Goal: Contribute content: Contribute content

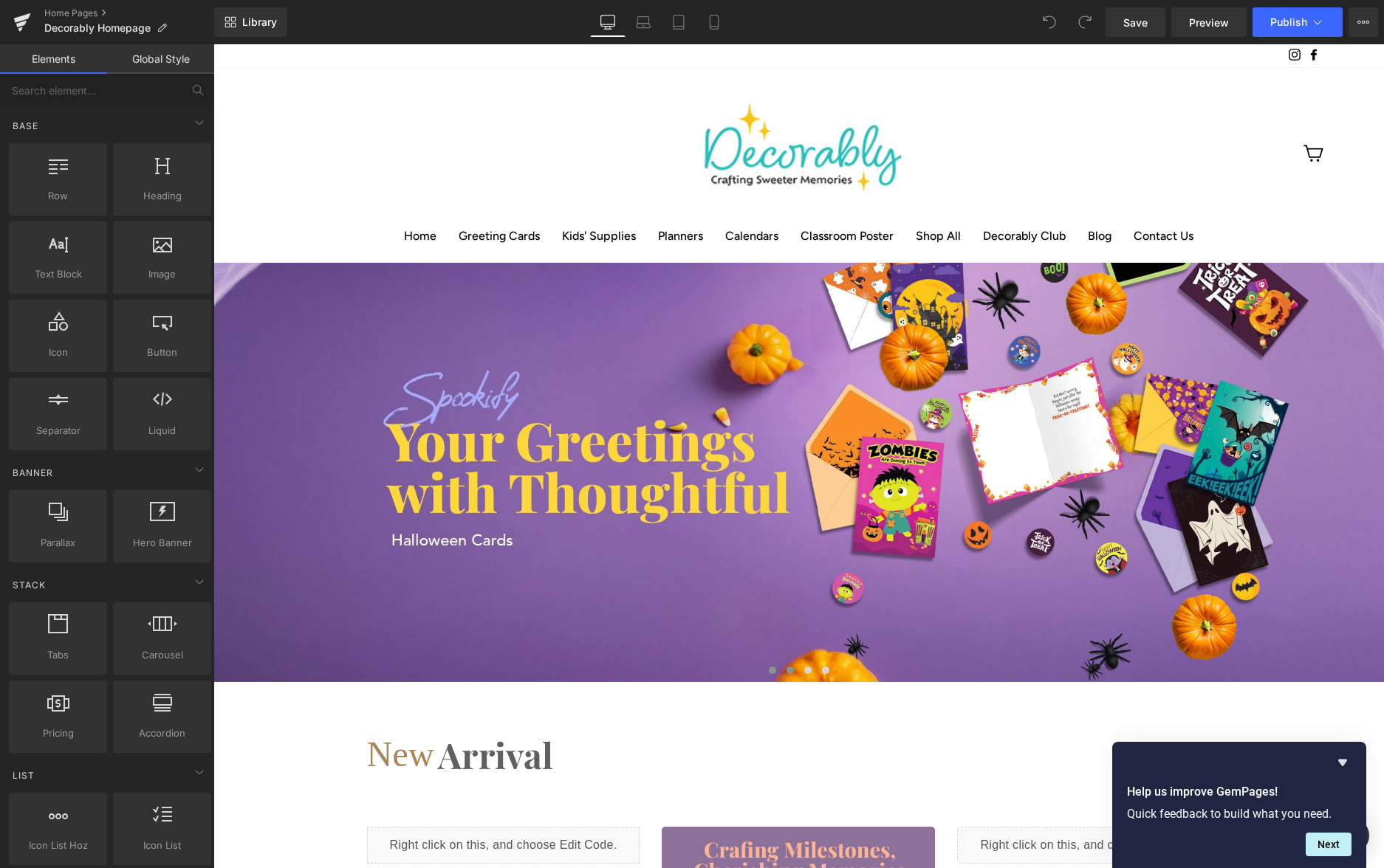
click at [789, 663] on button at bounding box center [791, 670] width 18 height 14
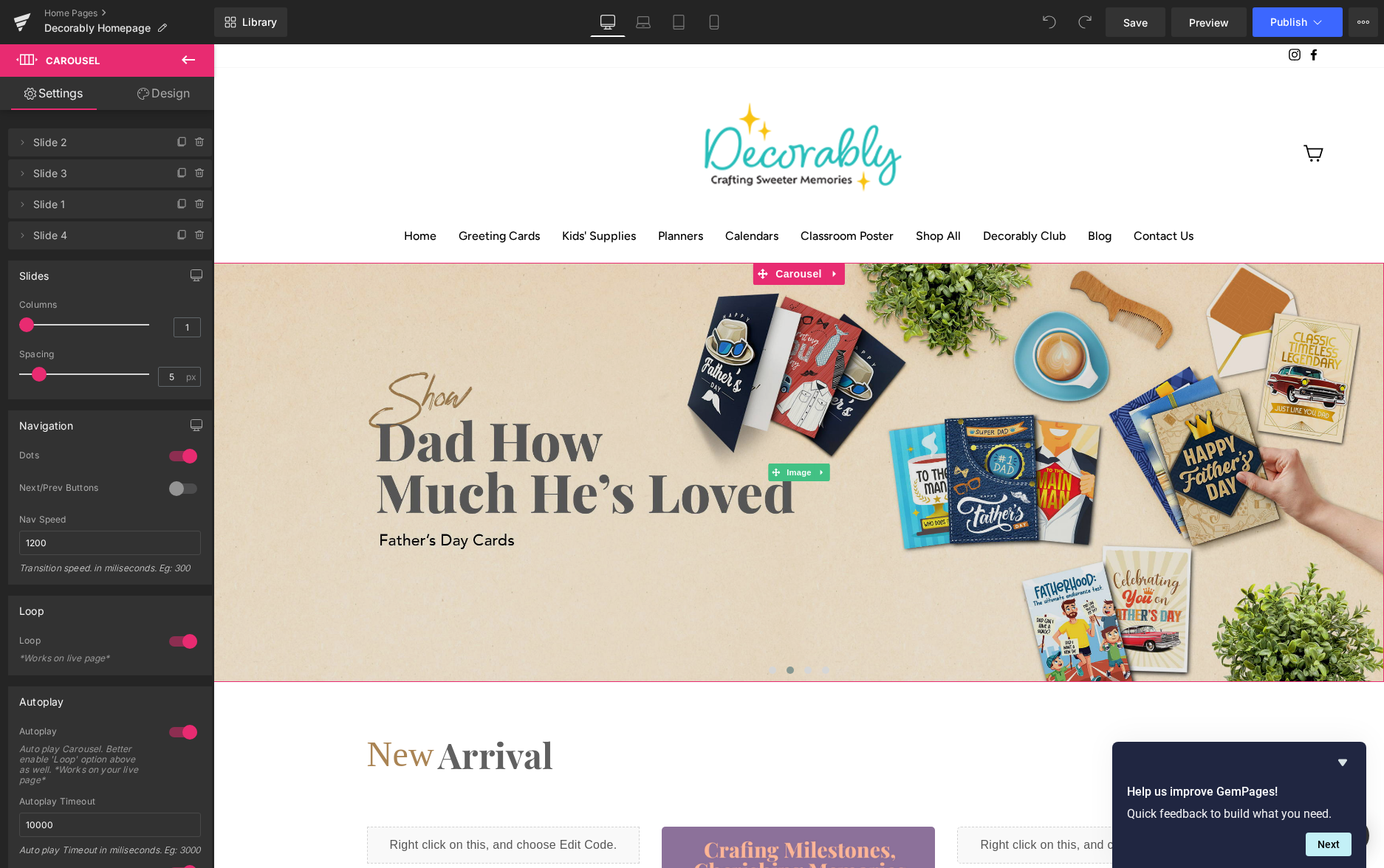
click at [713, 554] on img at bounding box center [799, 473] width 1171 height 420
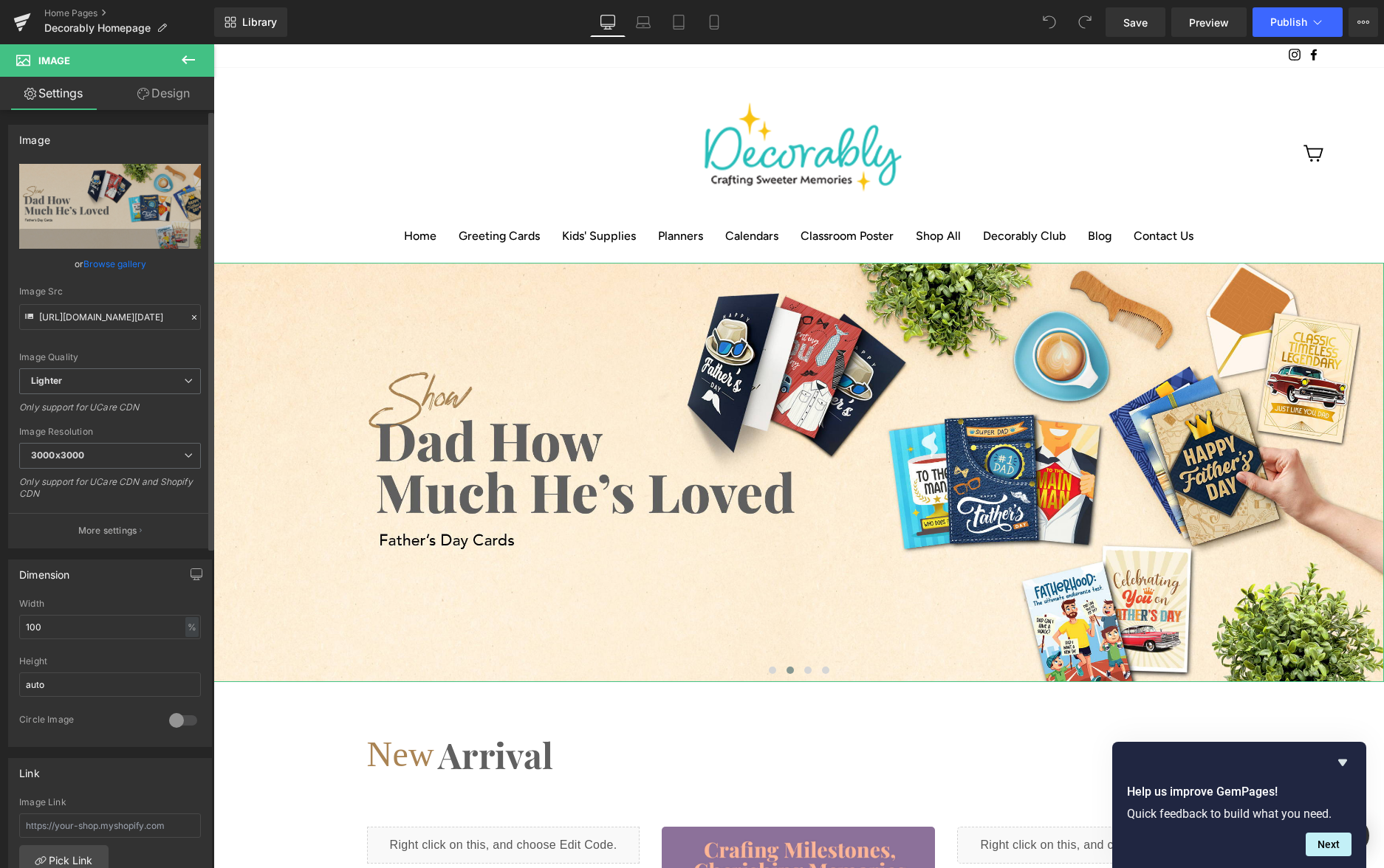
click at [116, 263] on link "Browse gallery" at bounding box center [115, 263] width 63 height 26
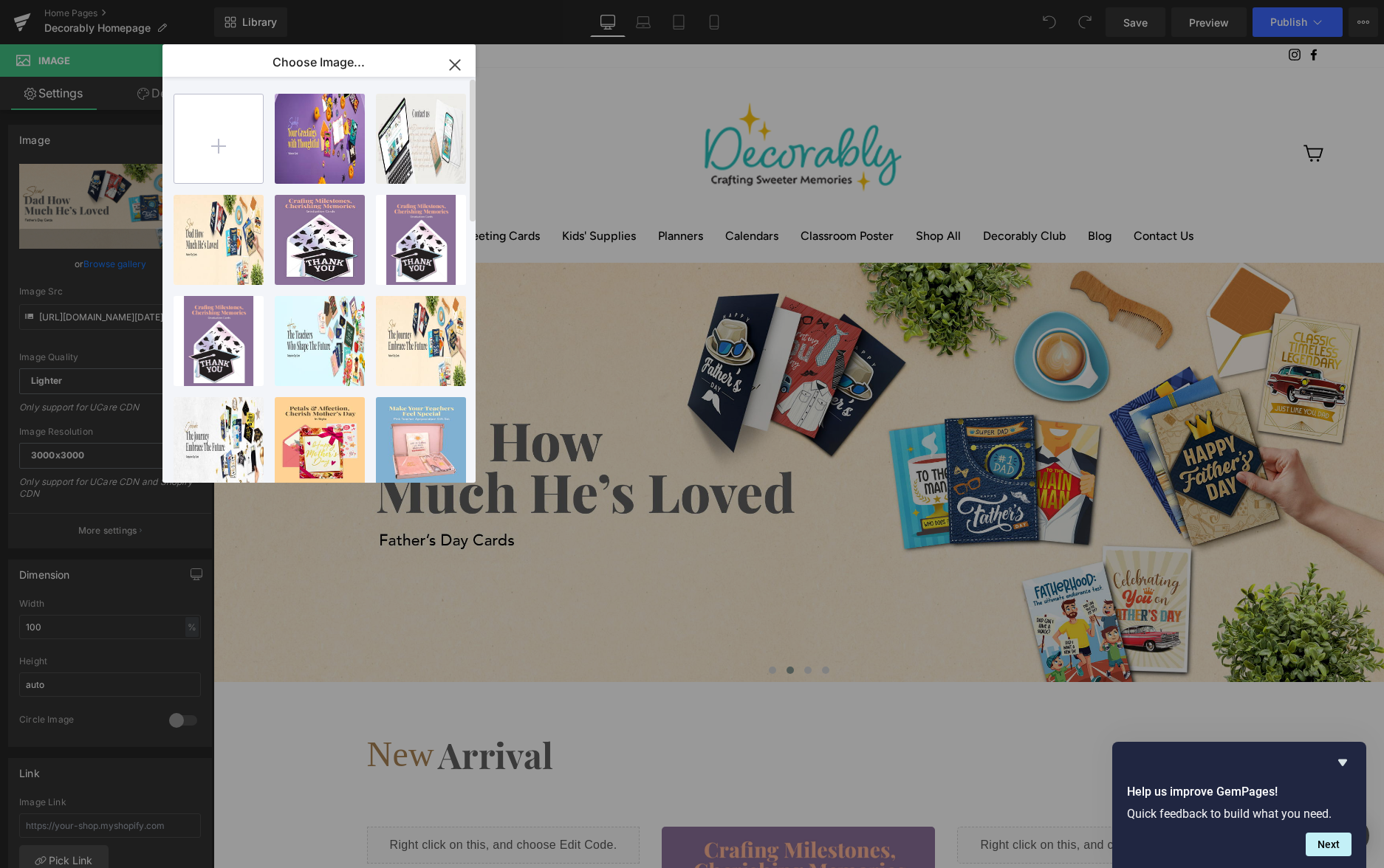
click at [226, 151] on input "file" at bounding box center [218, 138] width 89 height 89
type input "C:\fakepath\02-hero-slide-[DATE]-veterans.webp"
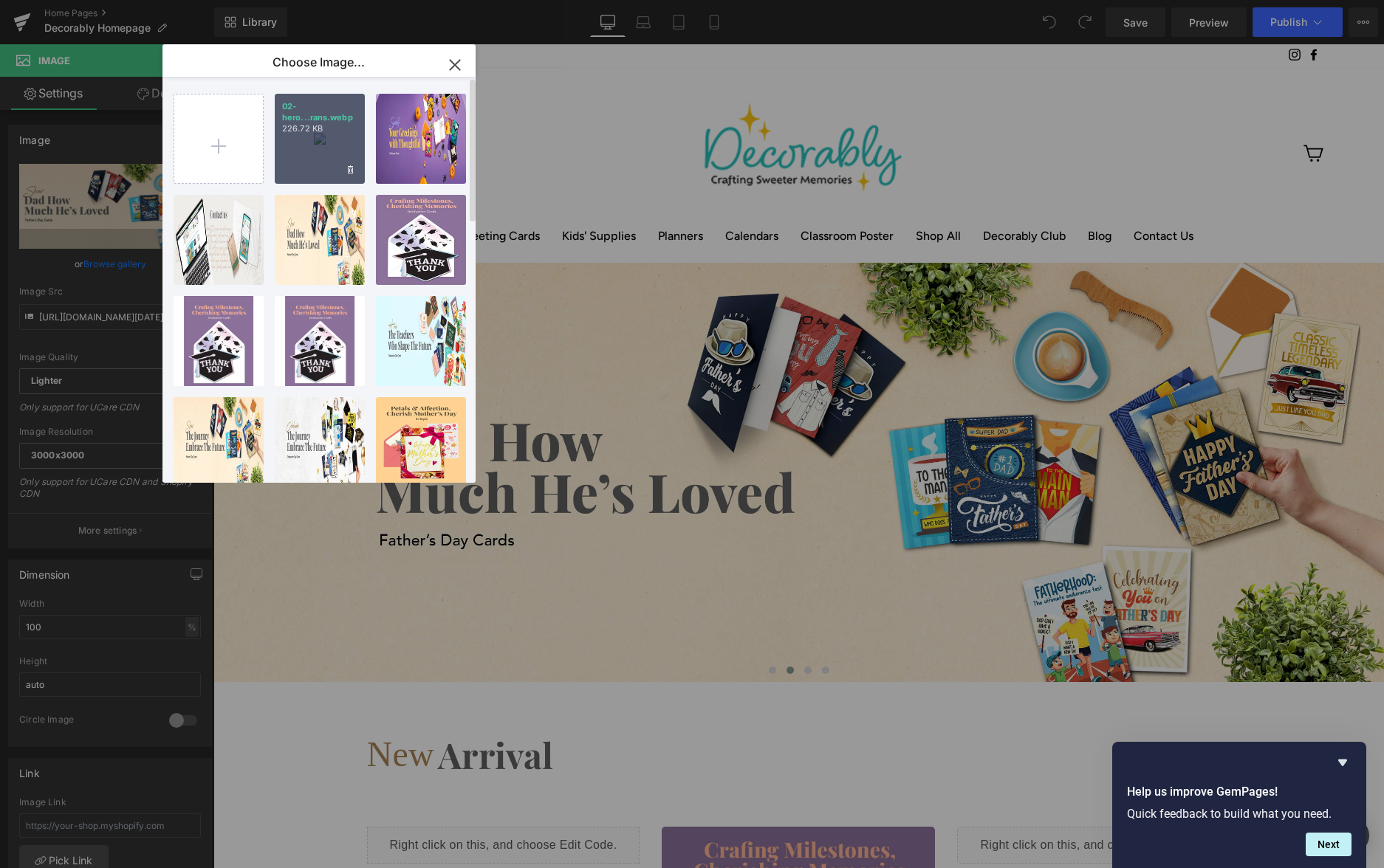
click at [331, 141] on div "02-hero...rans.webp 226.72 KB" at bounding box center [320, 138] width 90 height 90
type input "[URL][DOMAIN_NAME][DATE]"
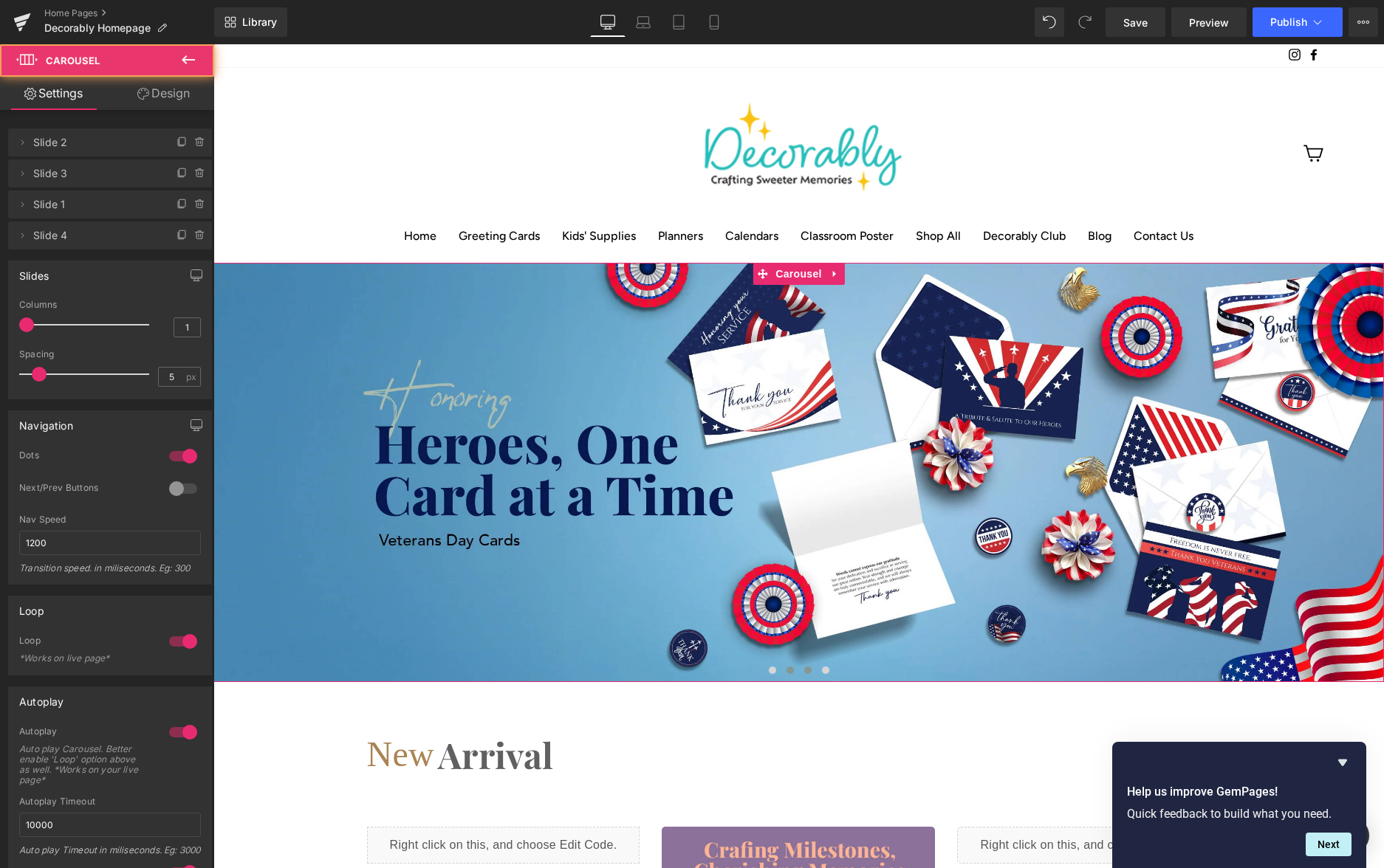
click at [811, 667] on span at bounding box center [808, 670] width 7 height 7
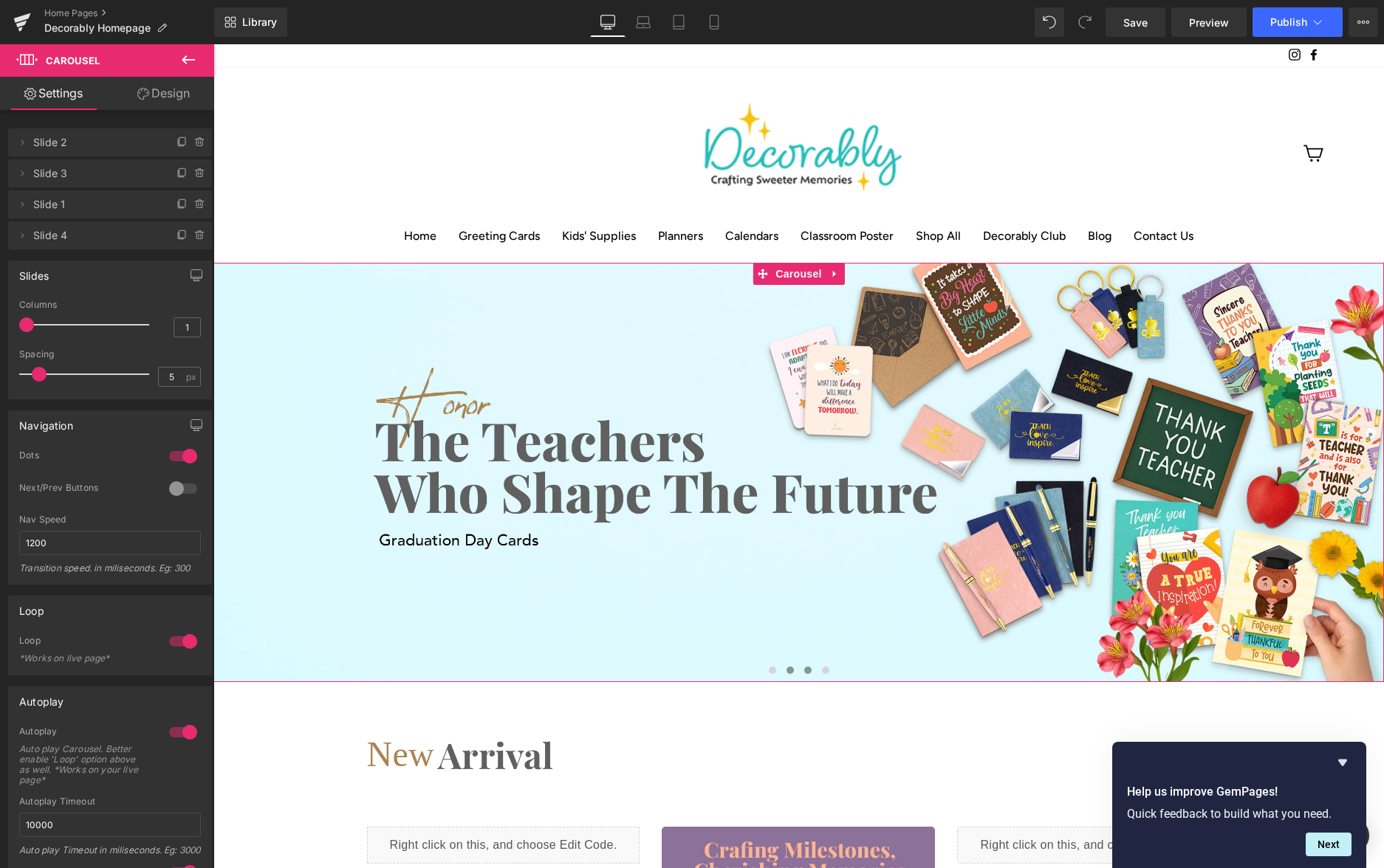
click at [791, 667] on span at bounding box center [790, 670] width 7 height 7
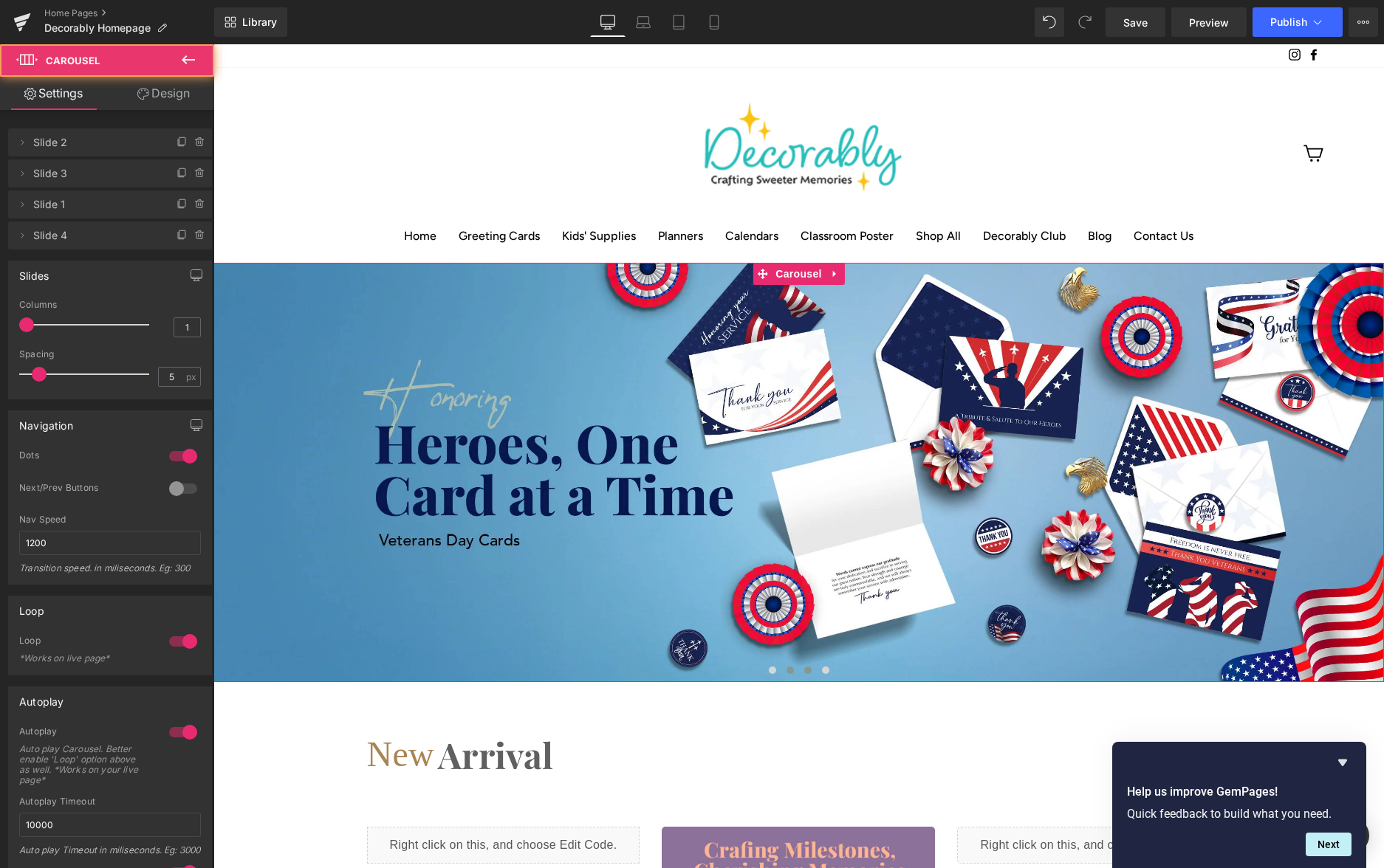
click at [806, 667] on span at bounding box center [808, 670] width 7 height 7
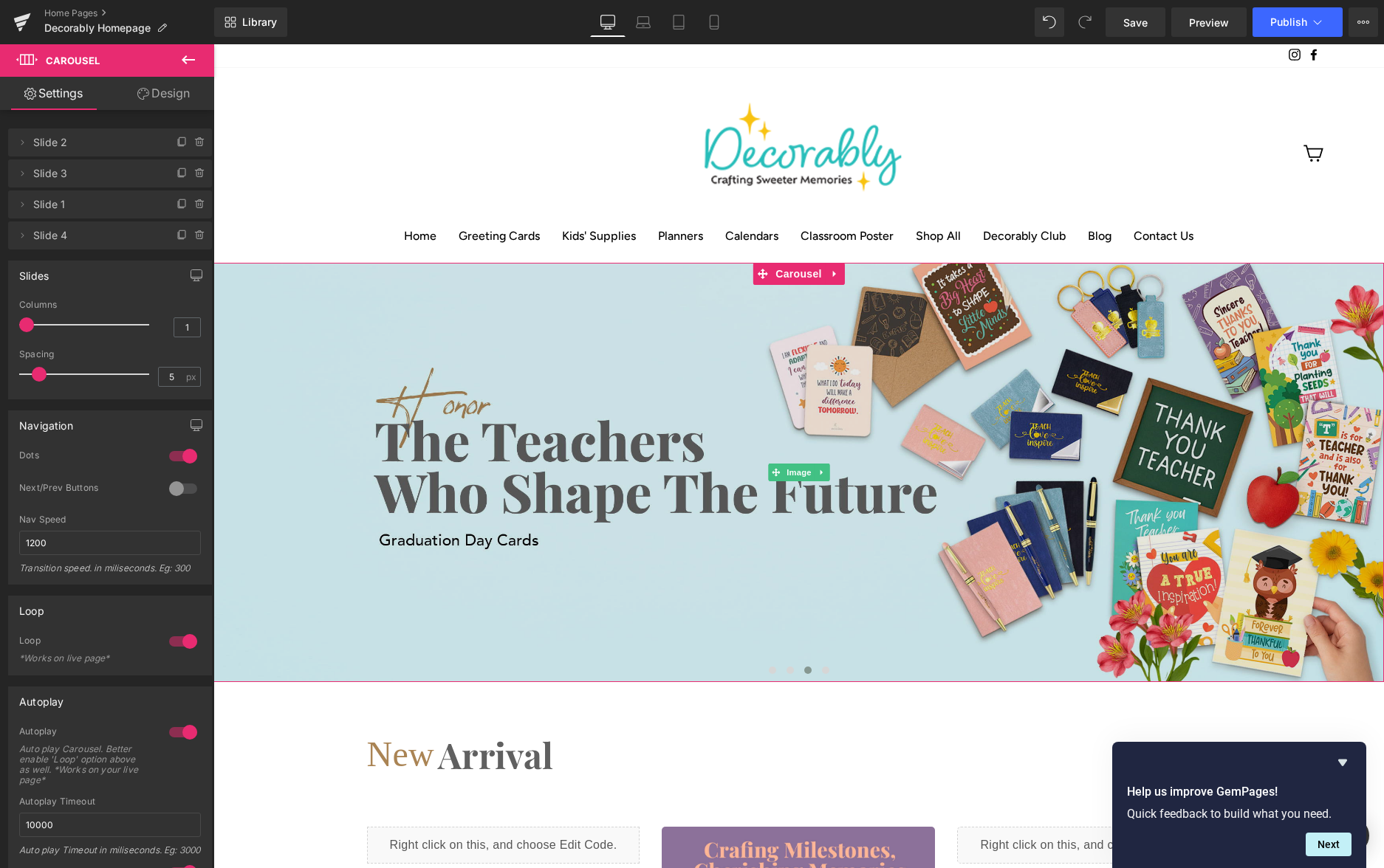
click at [412, 350] on img at bounding box center [799, 473] width 1171 height 420
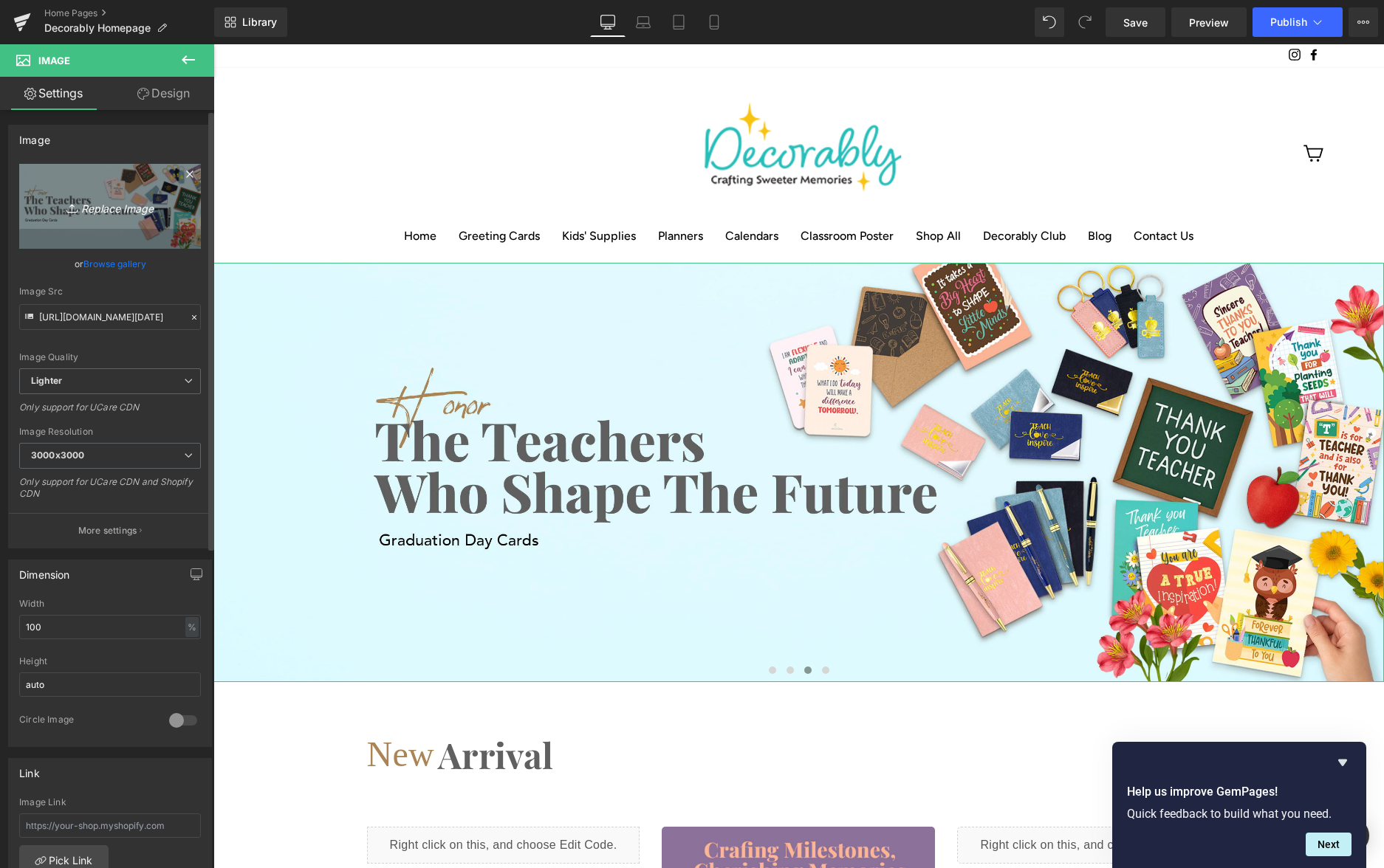
click at [106, 197] on icon "Replace Image" at bounding box center [110, 206] width 118 height 19
type input "C:\fakepath\03-hero-slide-[DATE]-[DATE].webp"
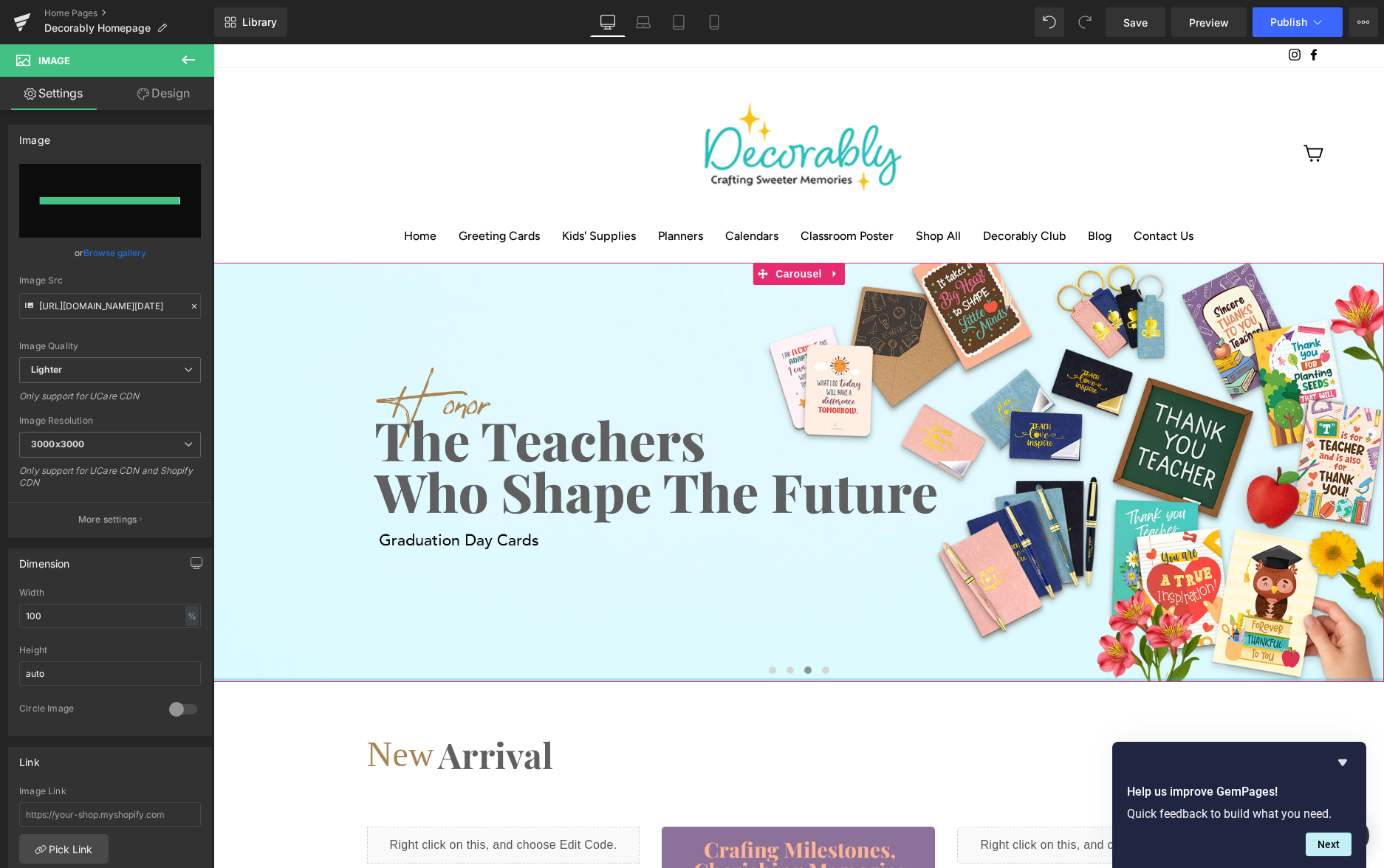
type input "[URL][DOMAIN_NAME][DATE][DATE]"
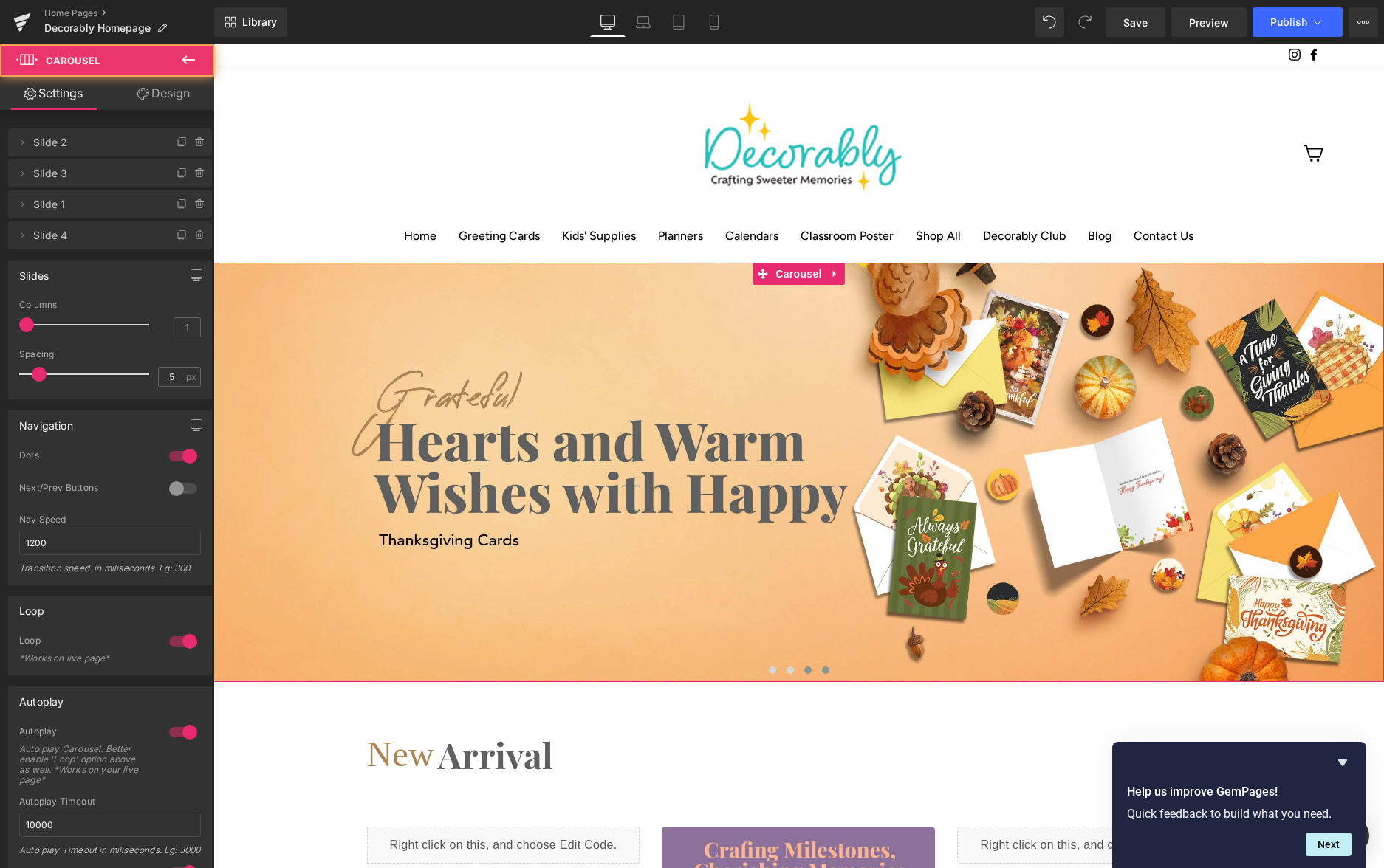
click at [824, 667] on span at bounding box center [826, 670] width 7 height 7
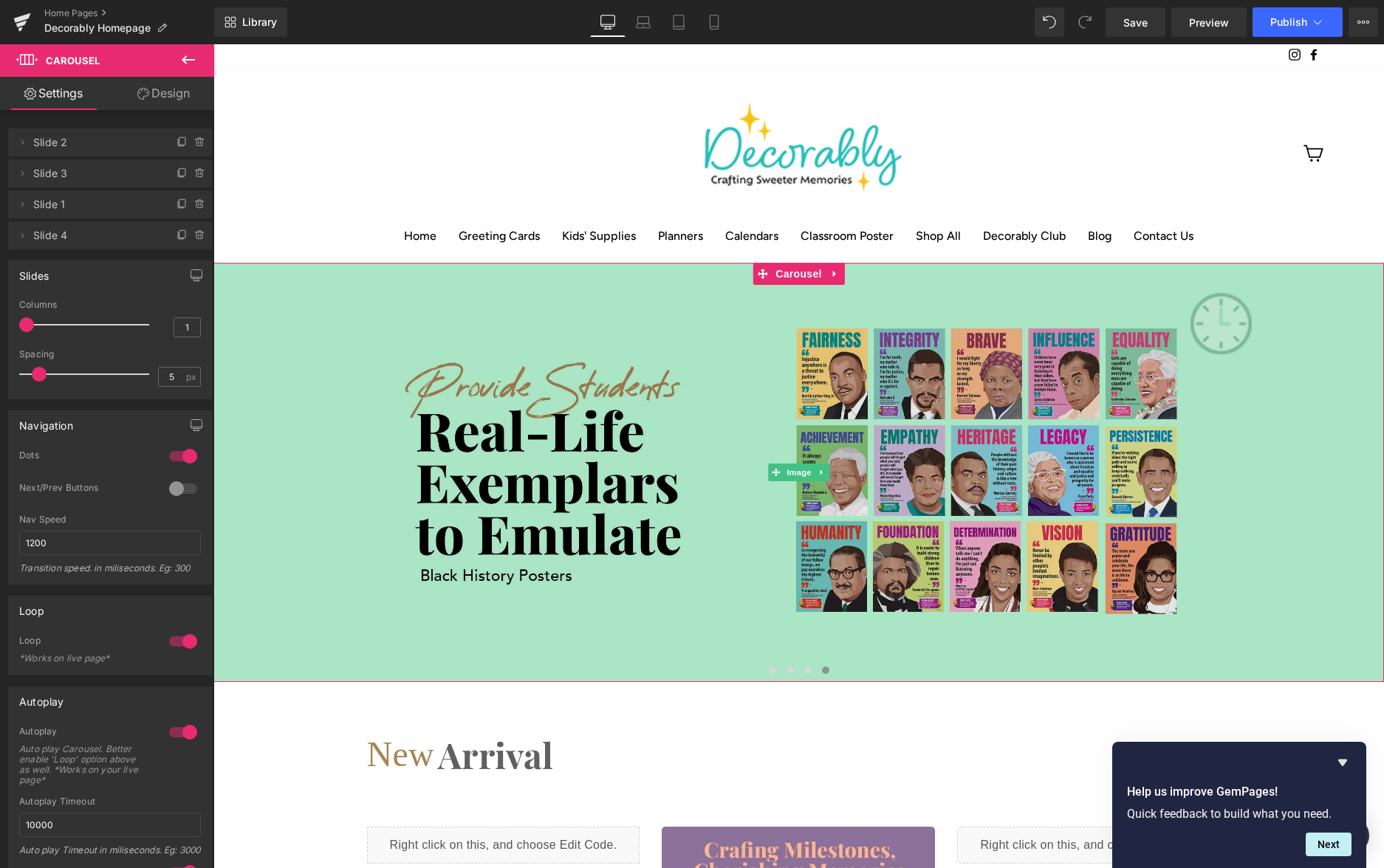
click at [471, 380] on img at bounding box center [799, 473] width 1171 height 420
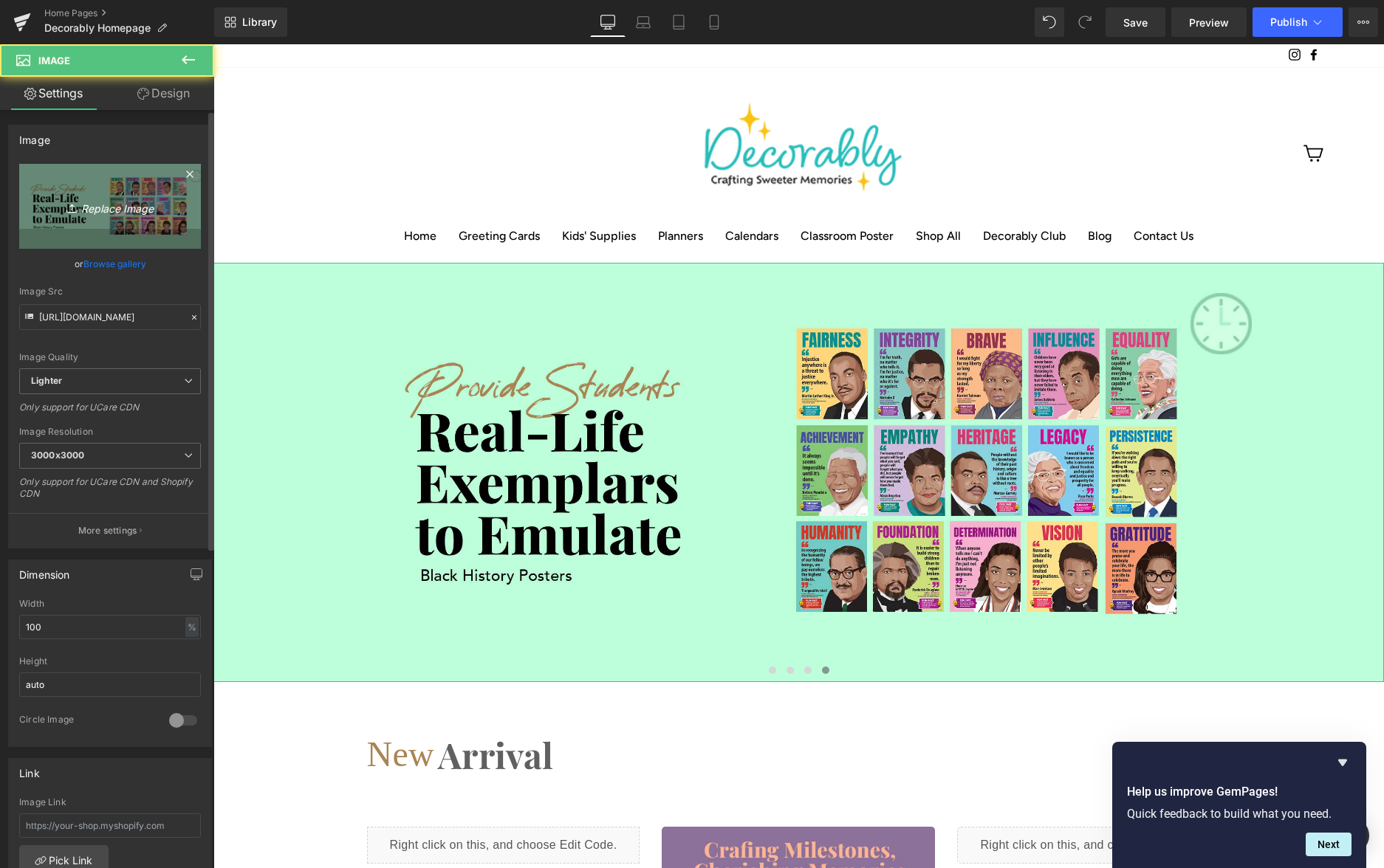
click at [111, 205] on icon "Replace Image" at bounding box center [110, 206] width 118 height 19
click at [94, 203] on icon "Replace Image" at bounding box center [110, 206] width 118 height 19
click at [110, 189] on link "Replace Image" at bounding box center [110, 206] width 182 height 85
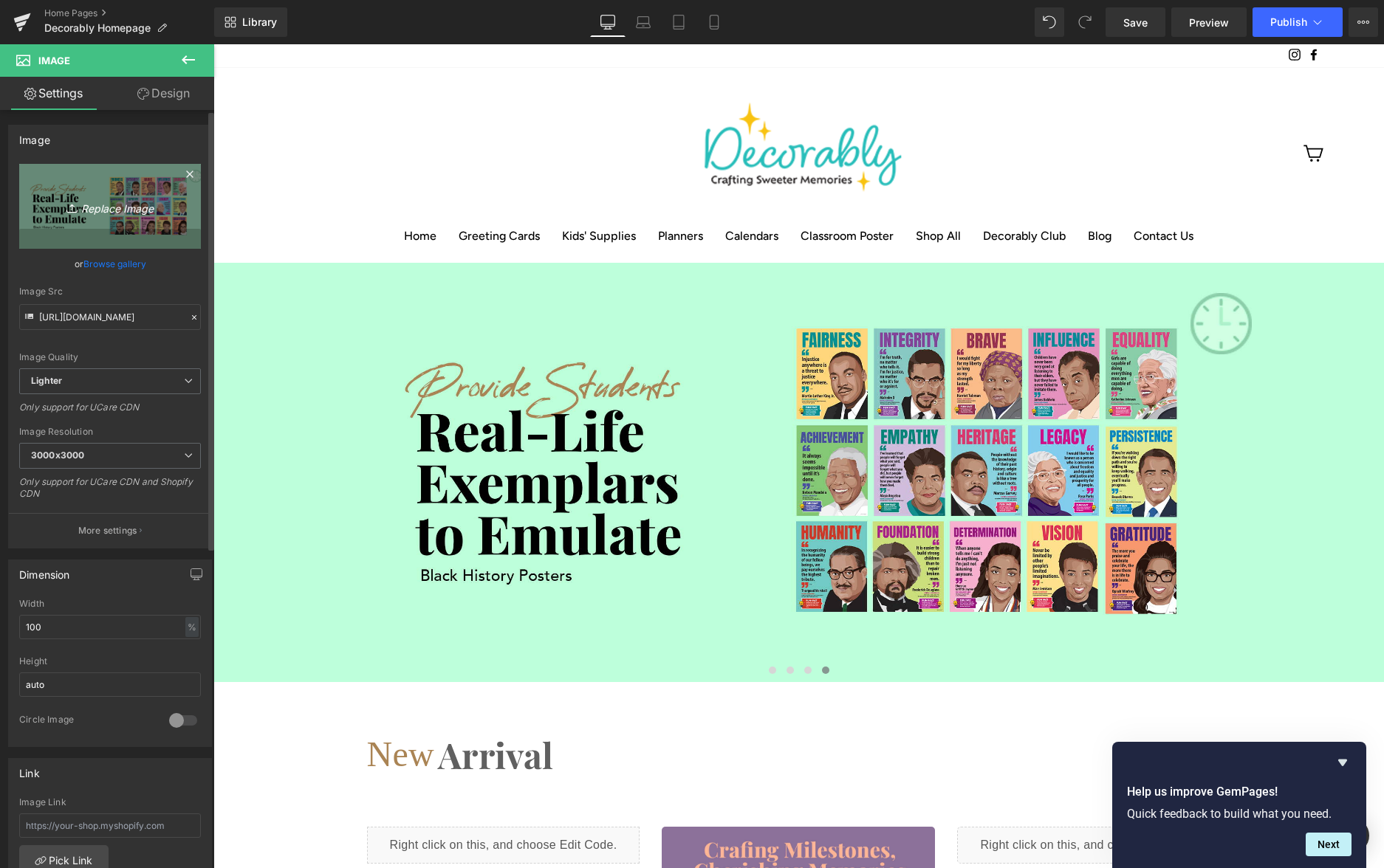
type input "C:\fakepath\04-hero-slide-[DATE]-holiday.webp"
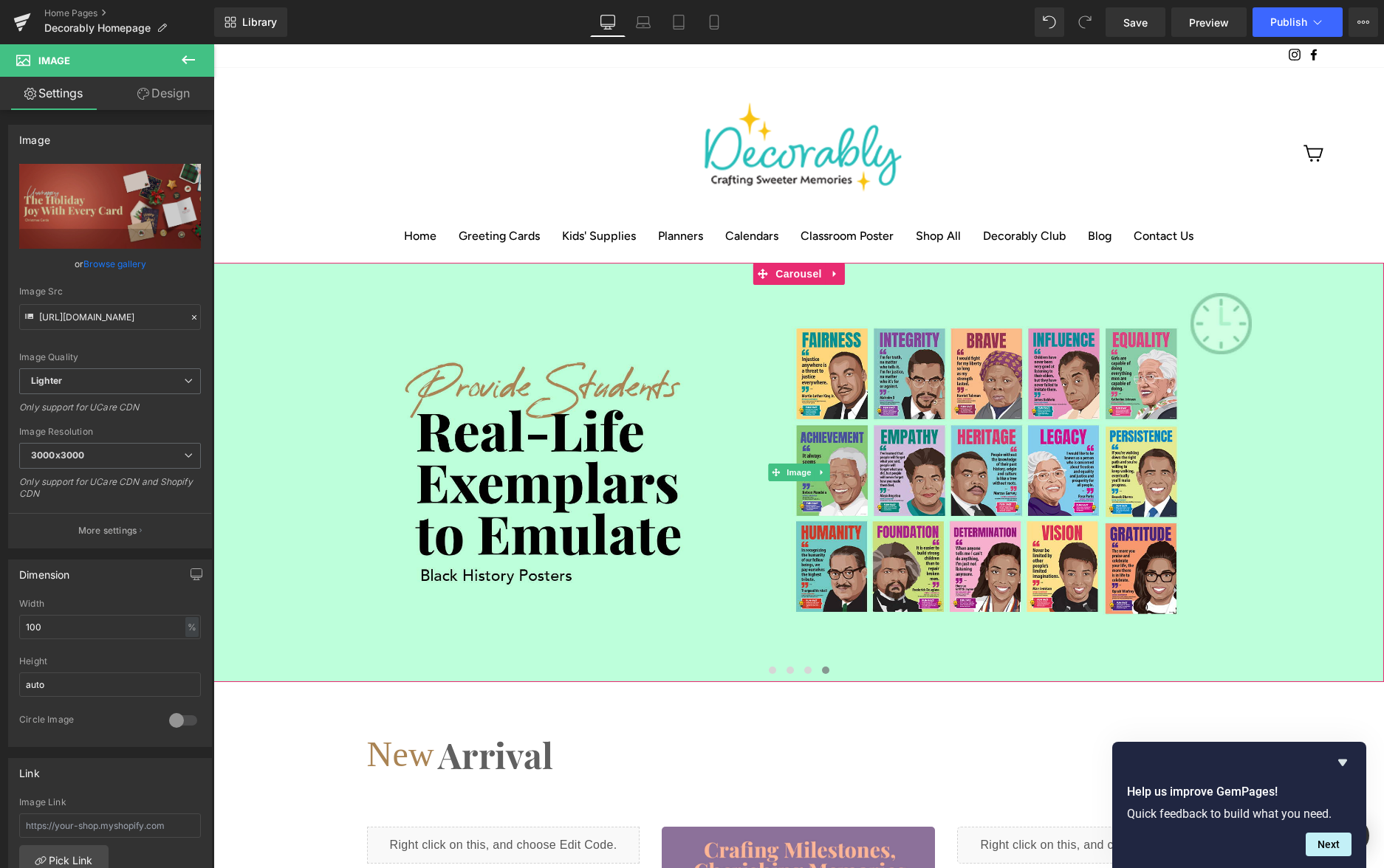
type input "[URL][DOMAIN_NAME][DATE]"
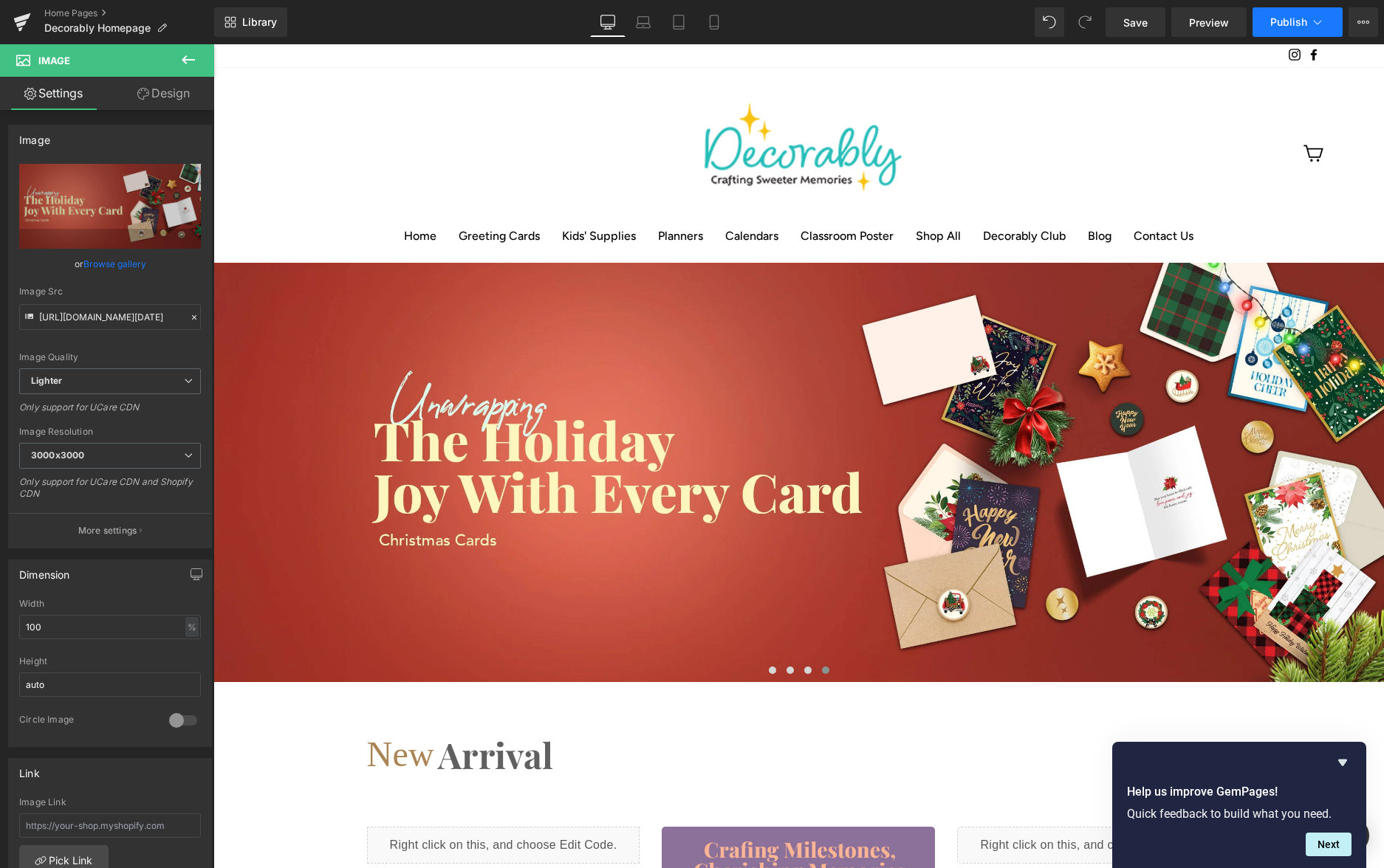
click at [1305, 28] on span "Publish" at bounding box center [1289, 22] width 37 height 12
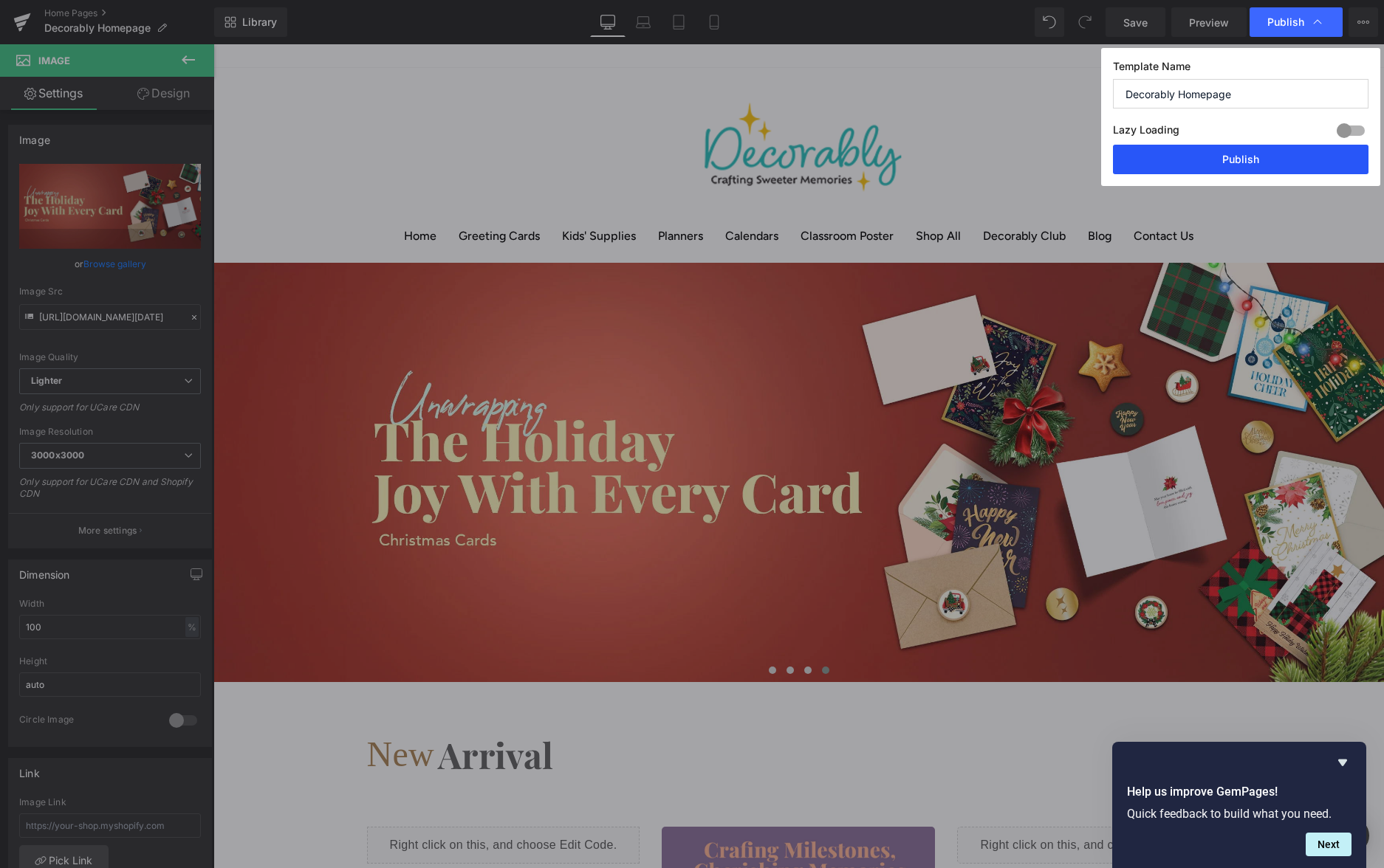
click at [1167, 160] on button "Publish" at bounding box center [1241, 159] width 255 height 30
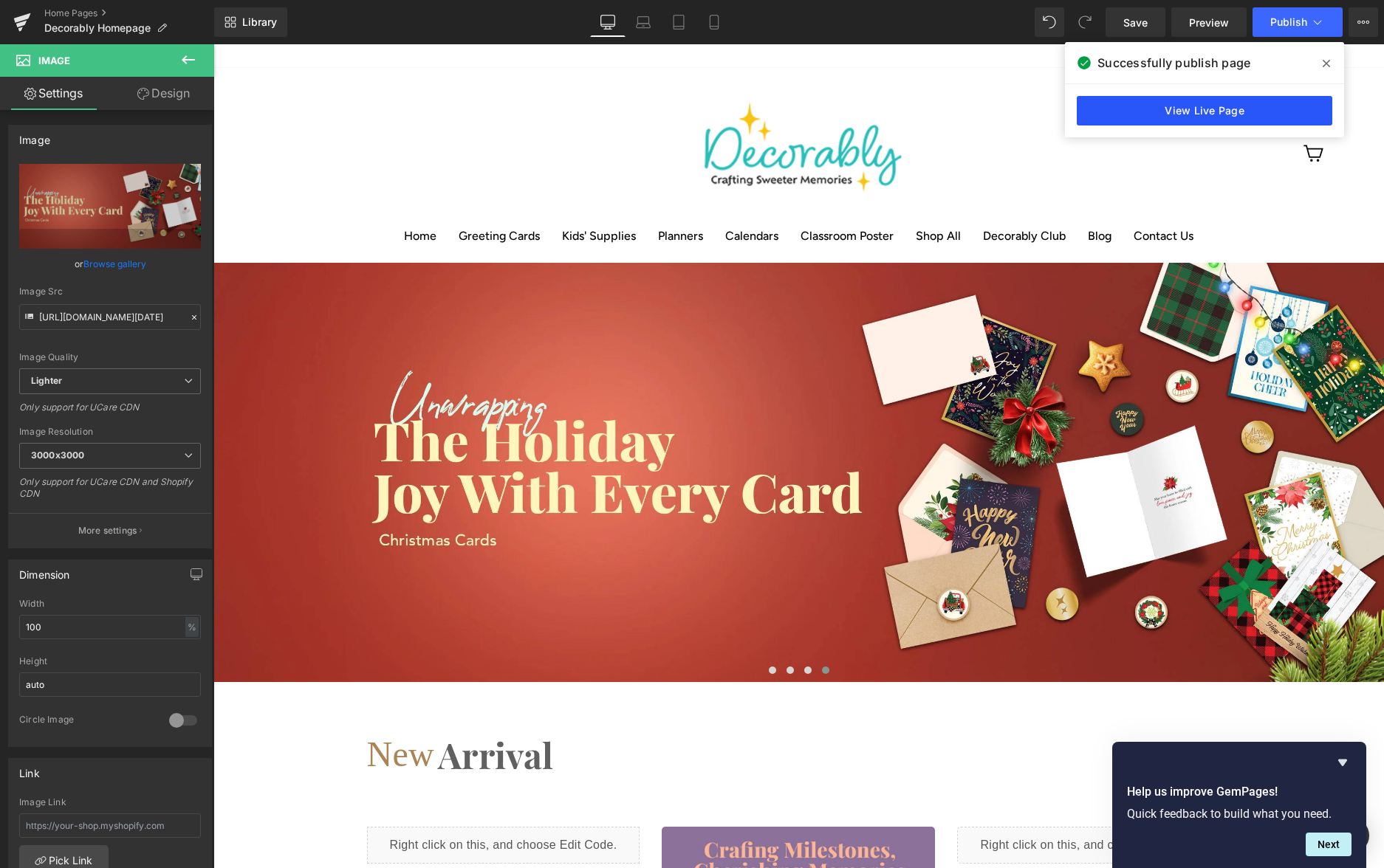
click at [1229, 110] on link "View Live Page" at bounding box center [1204, 111] width 255 height 30
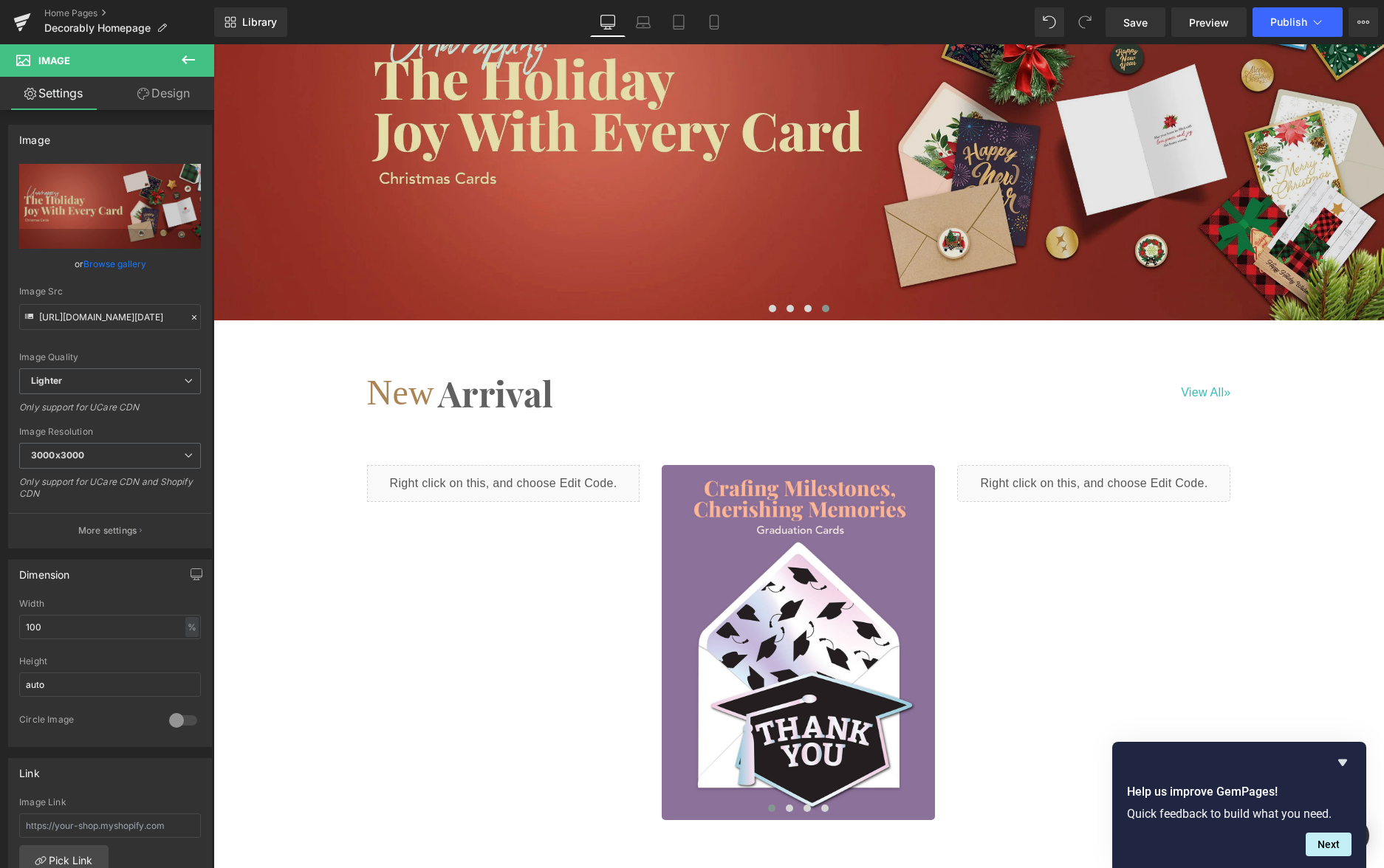
scroll to position [367, 0]
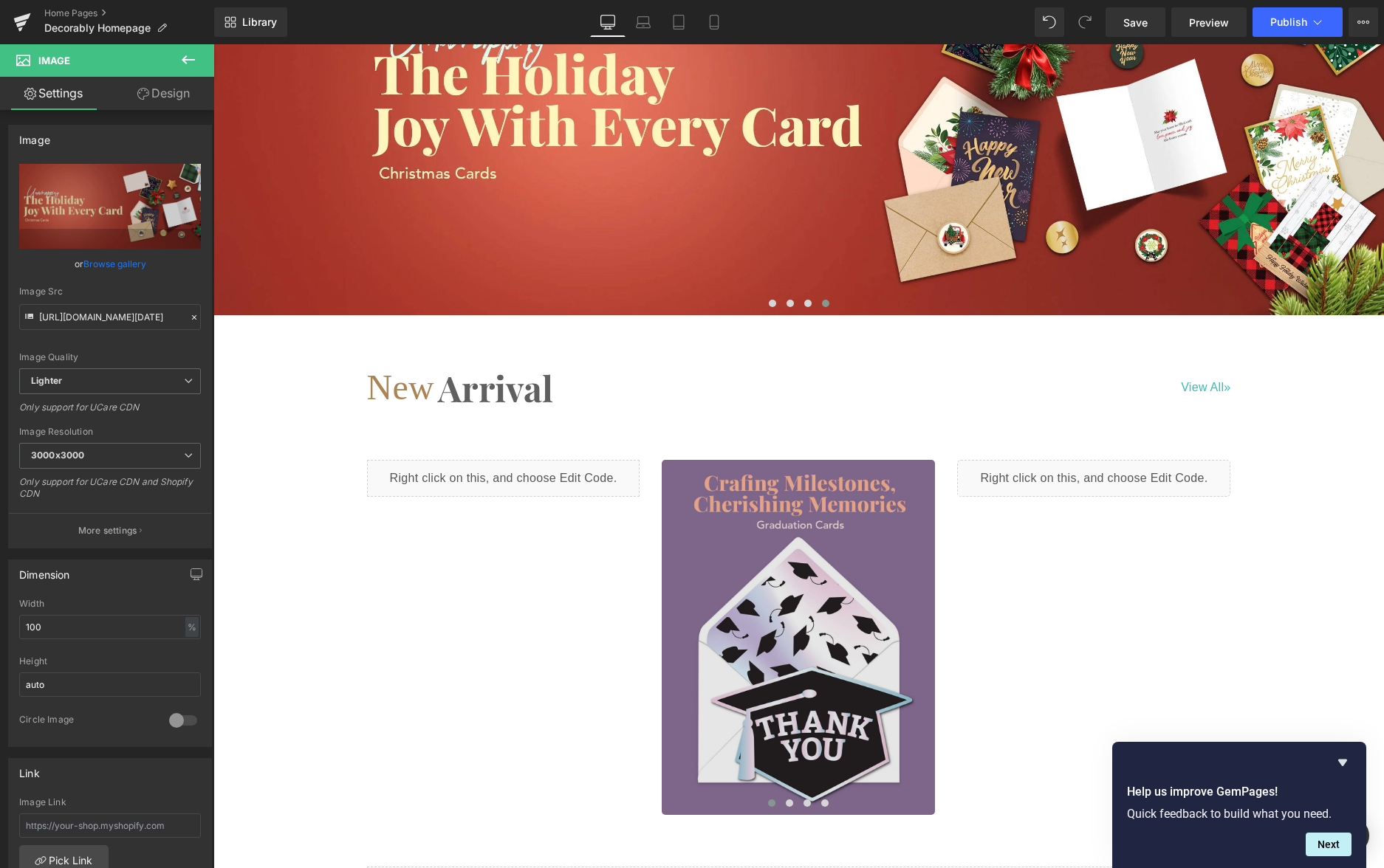
click at [822, 589] on div "Image" at bounding box center [798, 637] width 273 height 355
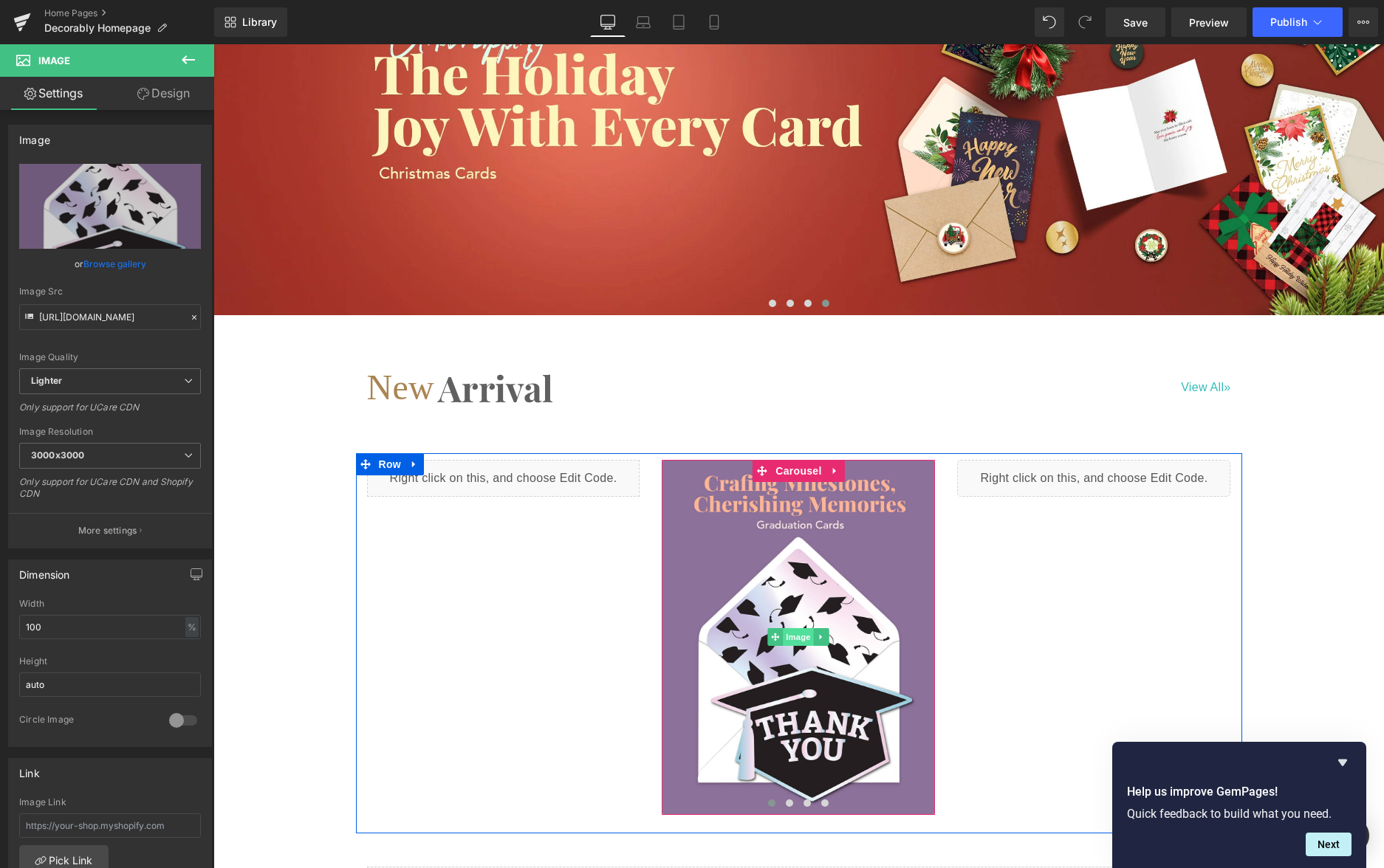
click at [785, 628] on span "Image" at bounding box center [799, 637] width 31 height 18
click at [809, 628] on span "Image" at bounding box center [799, 637] width 31 height 18
click at [821, 633] on icon at bounding box center [821, 637] width 8 height 9
click at [798, 633] on icon at bounding box center [798, 637] width 8 height 9
click at [777, 628] on link "Image" at bounding box center [791, 637] width 46 height 18
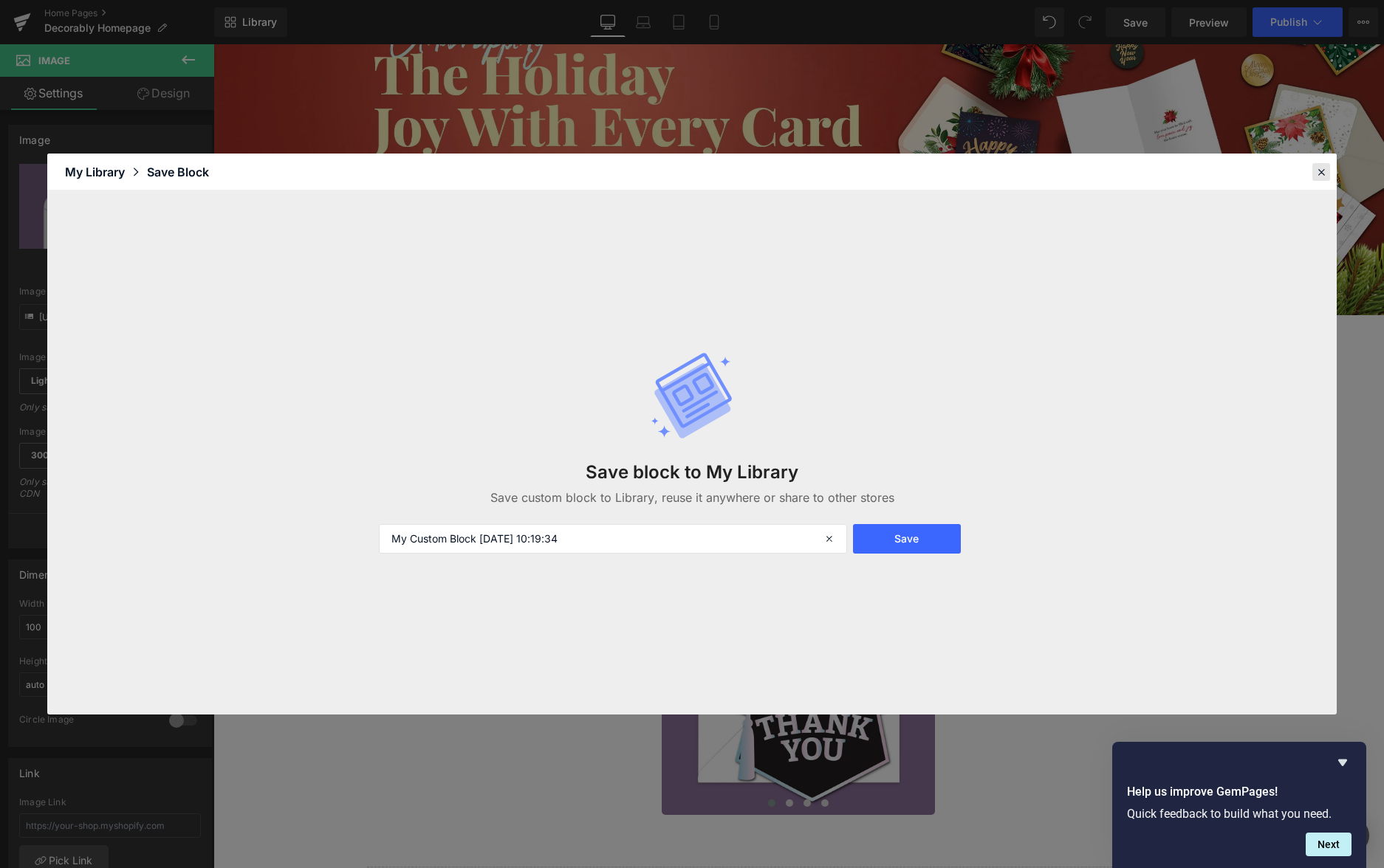
drag, startPoint x: 1323, startPoint y: 172, endPoint x: 1113, endPoint y: 123, distance: 215.6
click at [1323, 172] on icon at bounding box center [1321, 172] width 13 height 13
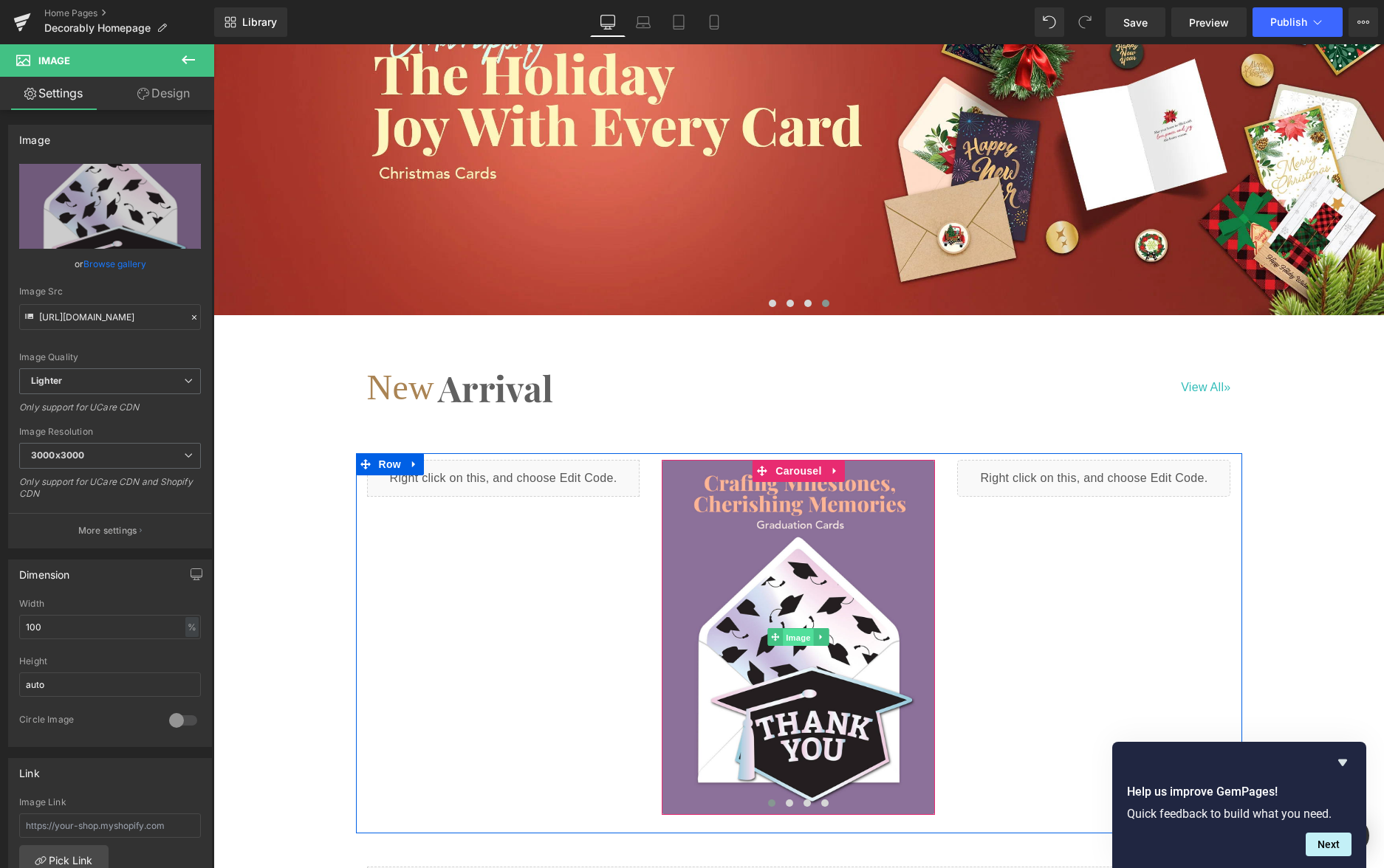
click at [799, 629] on span "Image" at bounding box center [799, 638] width 31 height 18
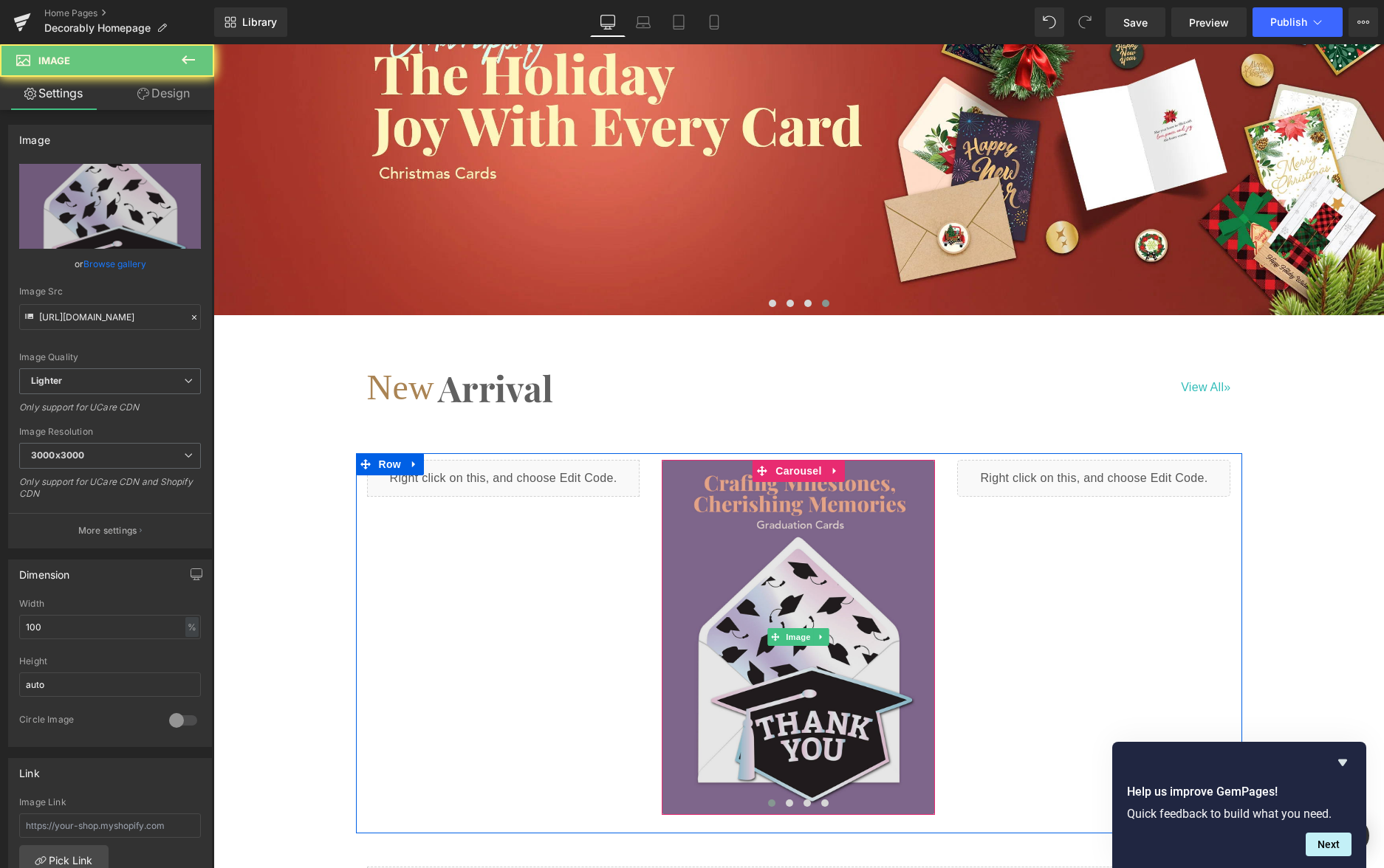
click at [799, 562] on img at bounding box center [798, 637] width 273 height 355
click at [798, 562] on img at bounding box center [798, 637] width 273 height 355
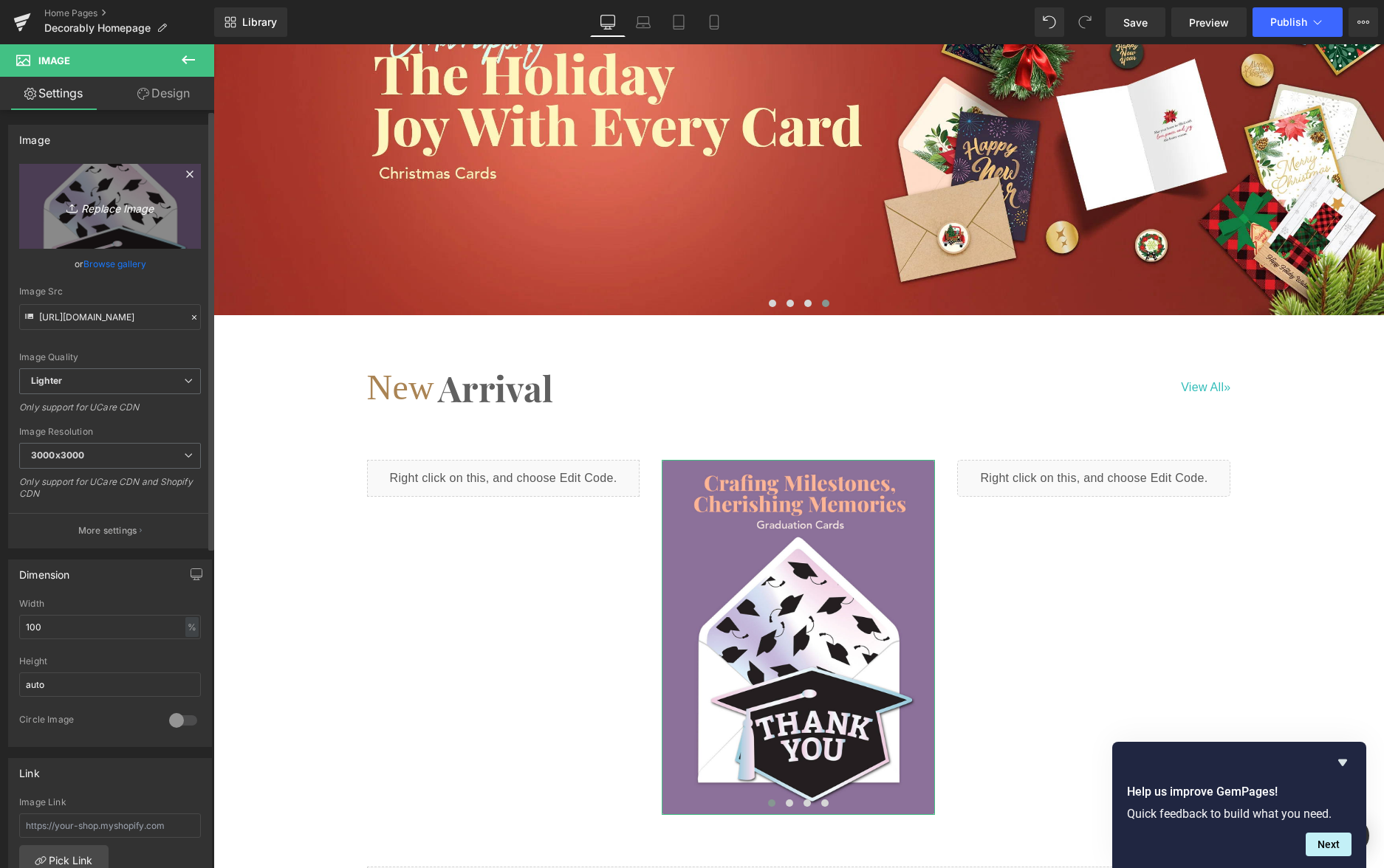
click at [133, 217] on link "Replace Image" at bounding box center [110, 206] width 182 height 85
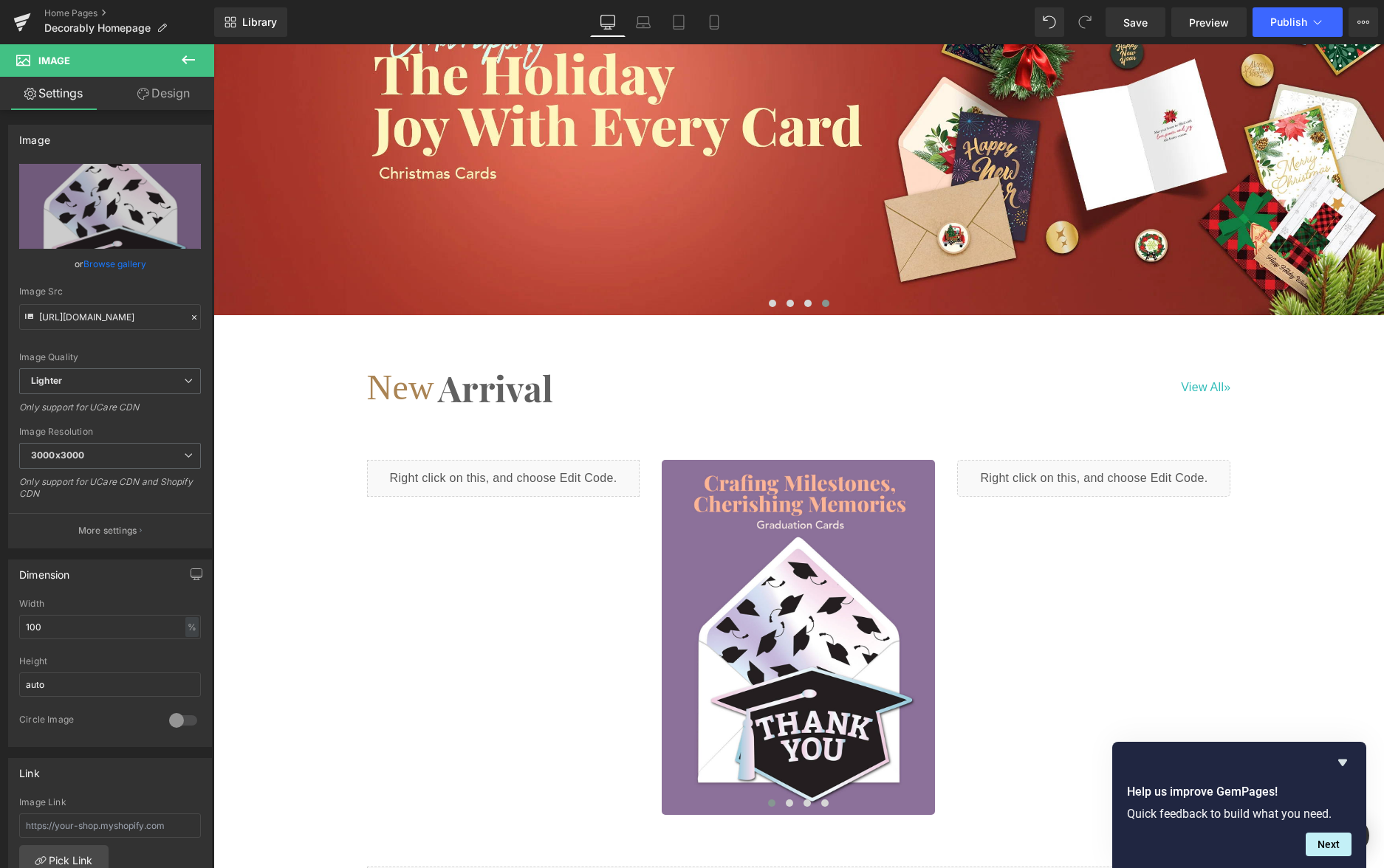
type input "C:\fakepath\[DATE] Cards Header - 001.jpg"
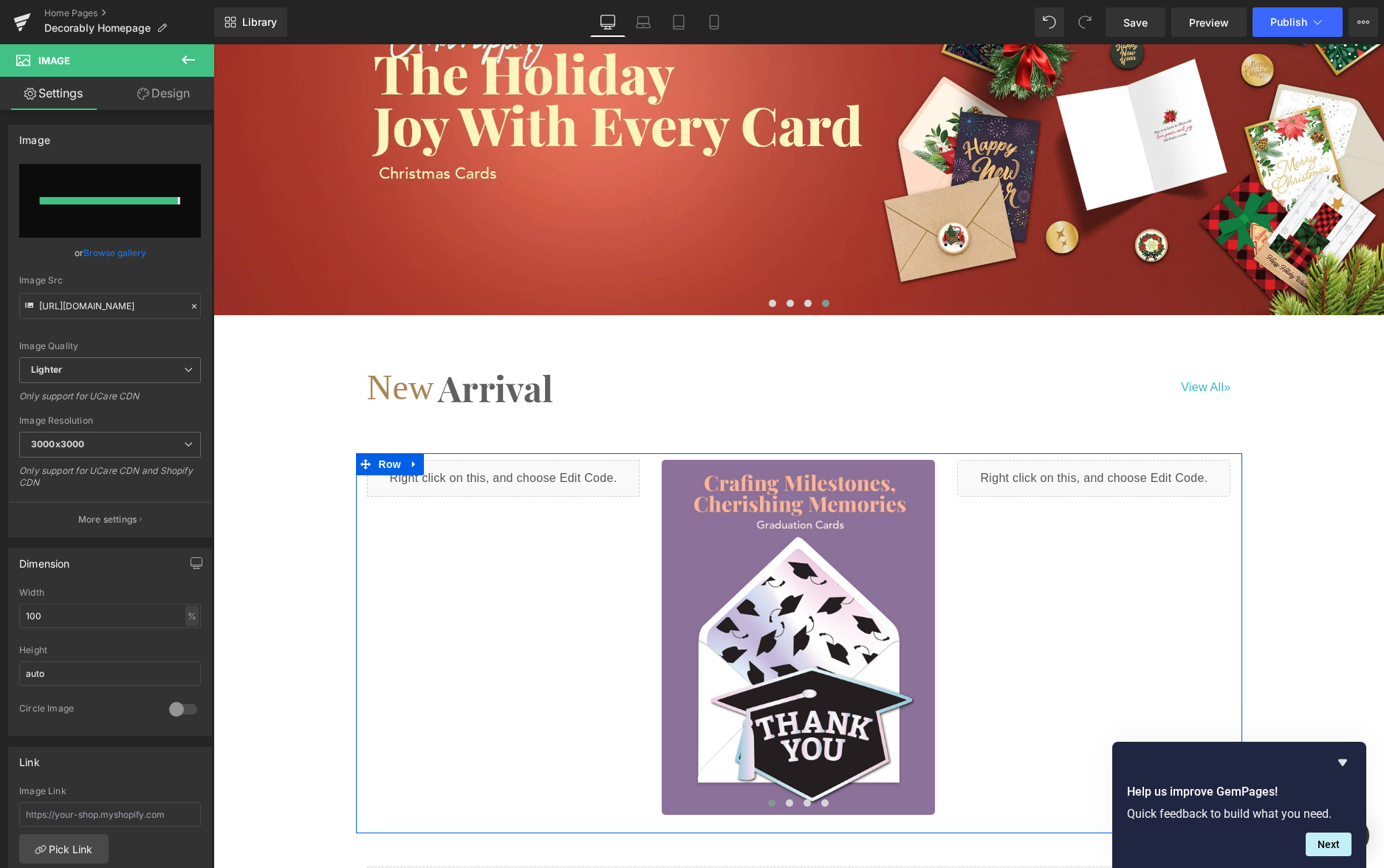
type input "[URL][DOMAIN_NAME]"
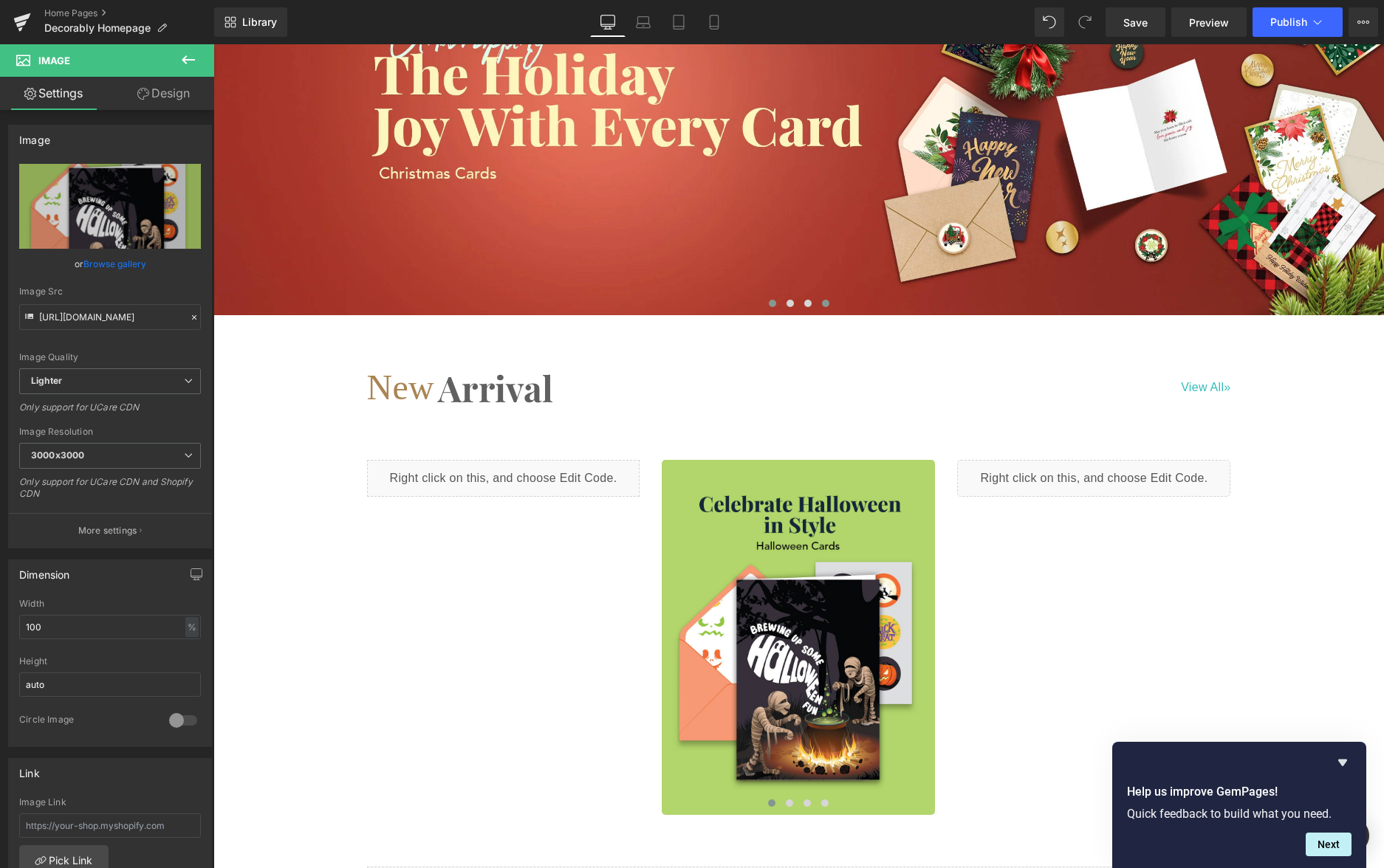
click at [773, 300] on span at bounding box center [773, 304] width 7 height 7
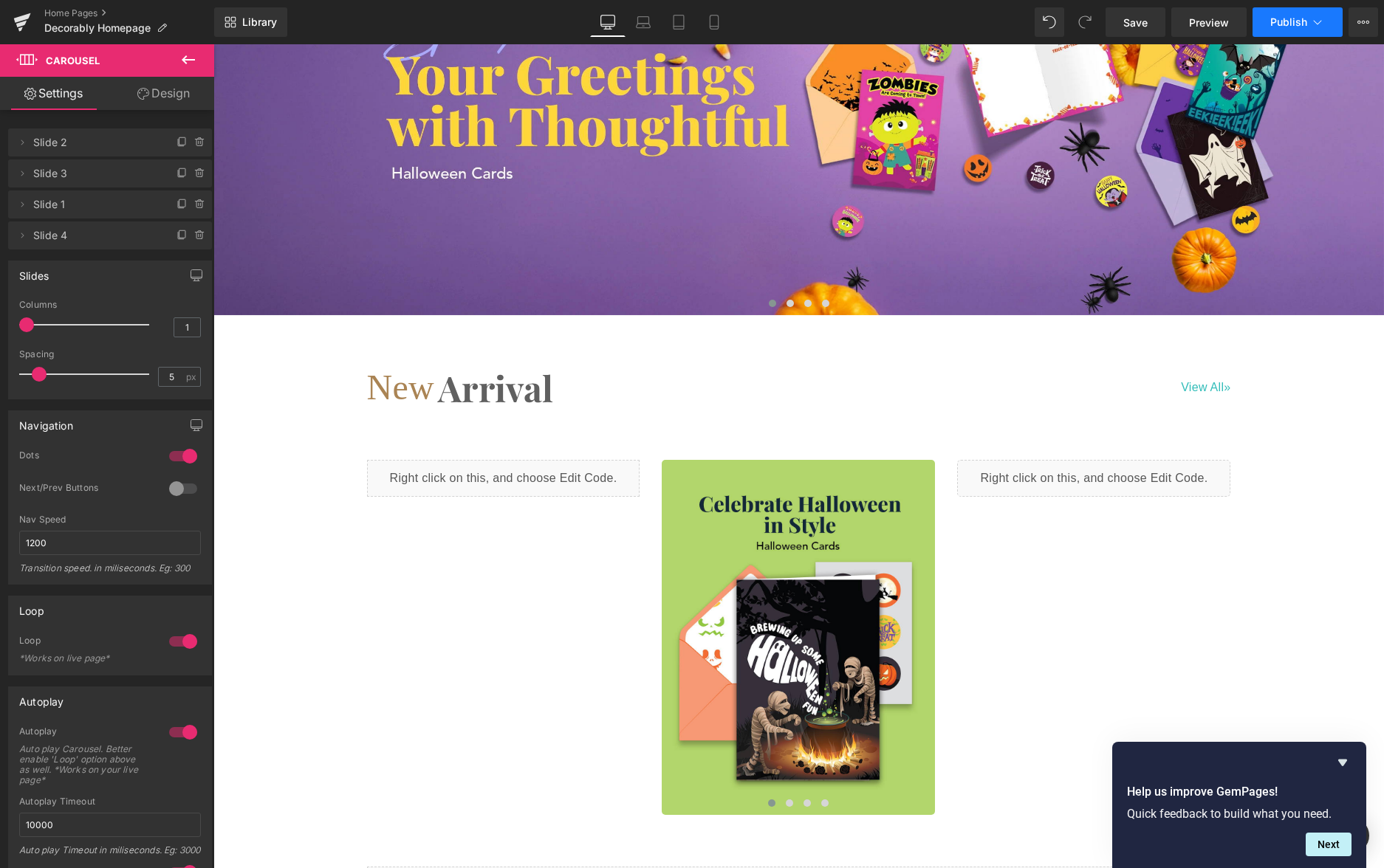
click at [1302, 21] on span "Publish" at bounding box center [1289, 22] width 37 height 12
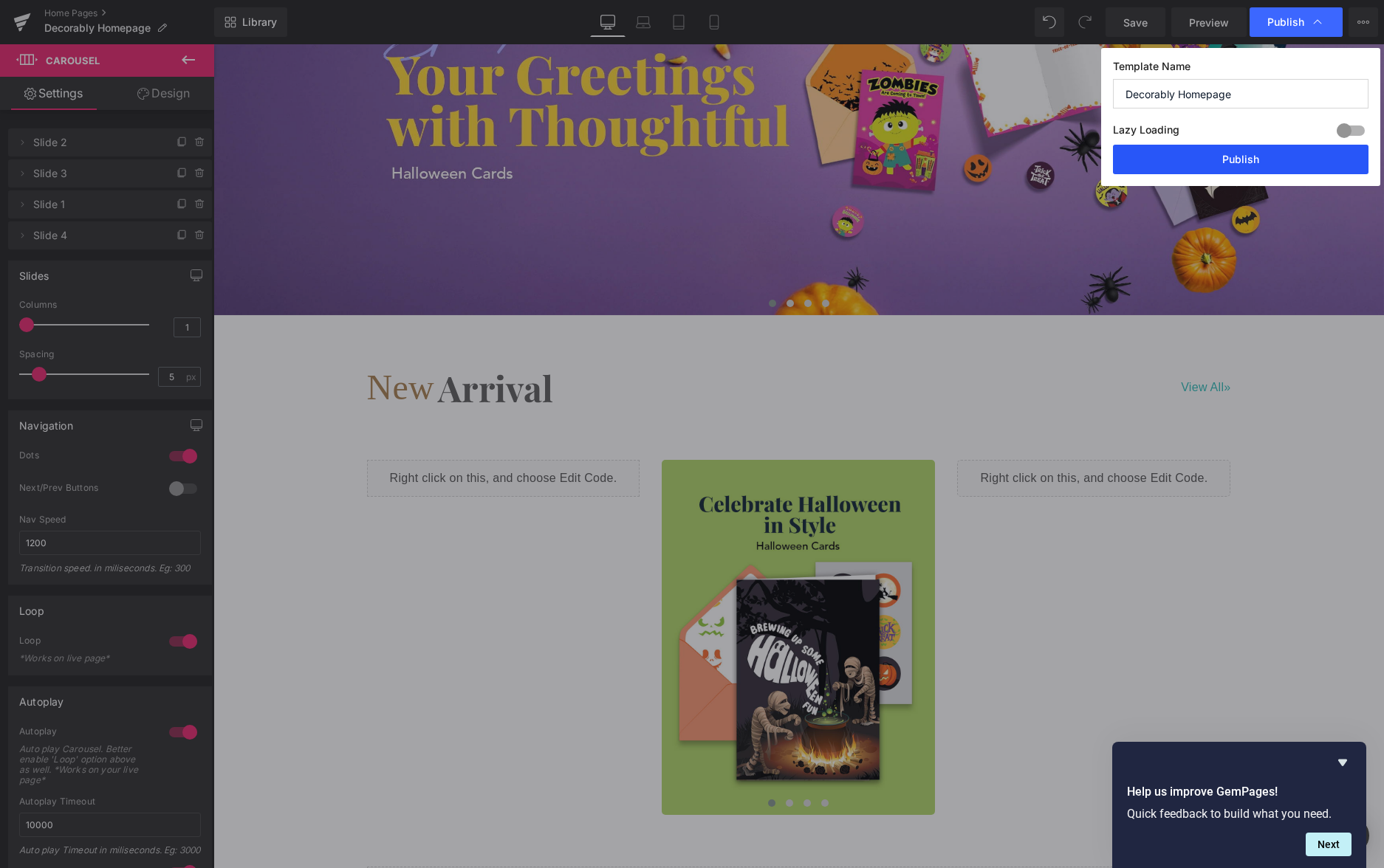
click at [1210, 155] on button "Publish" at bounding box center [1241, 159] width 255 height 30
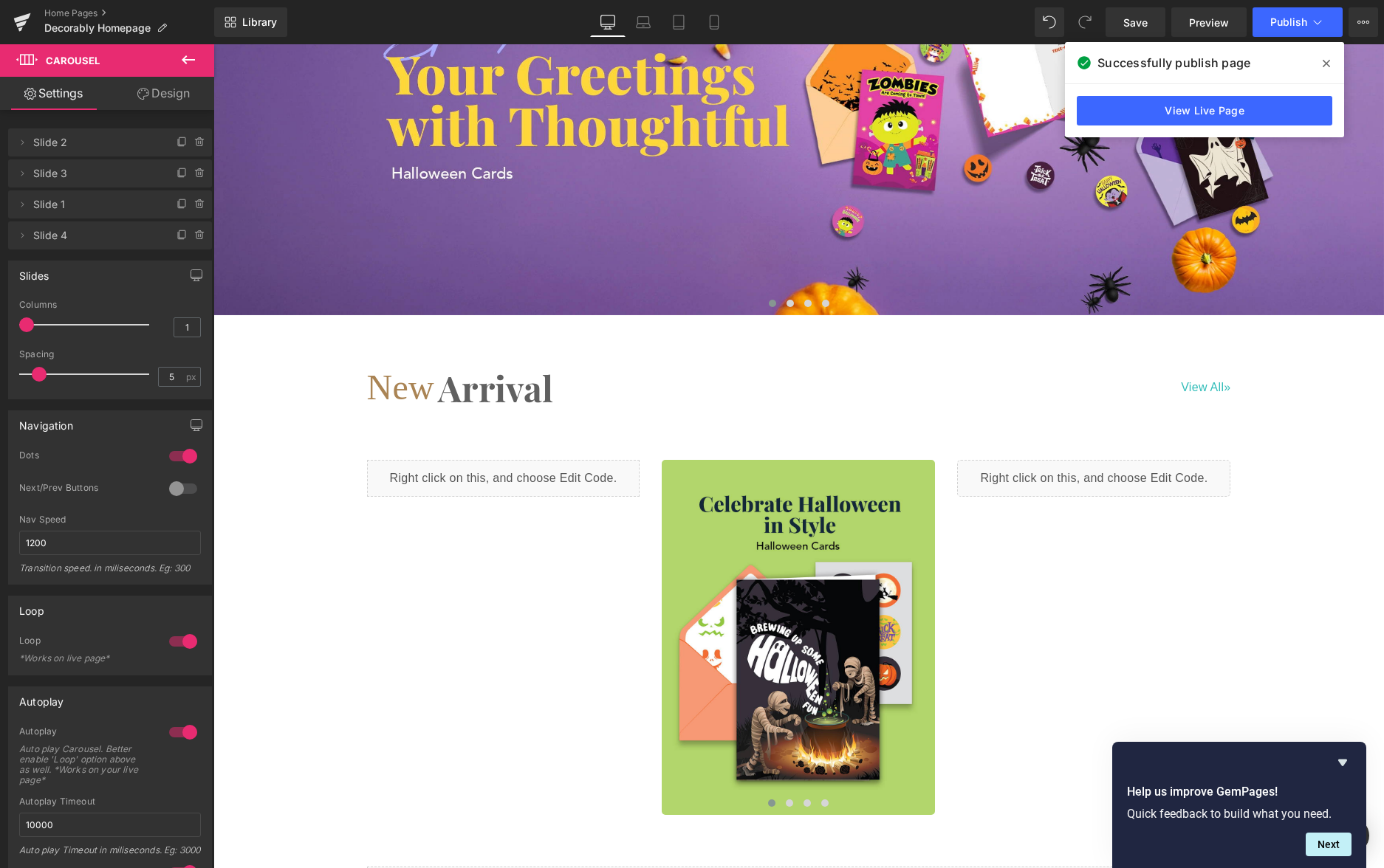
drag, startPoint x: 1326, startPoint y: 65, endPoint x: 1114, endPoint y: 19, distance: 216.9
click at [1326, 65] on icon at bounding box center [1326, 63] width 7 height 12
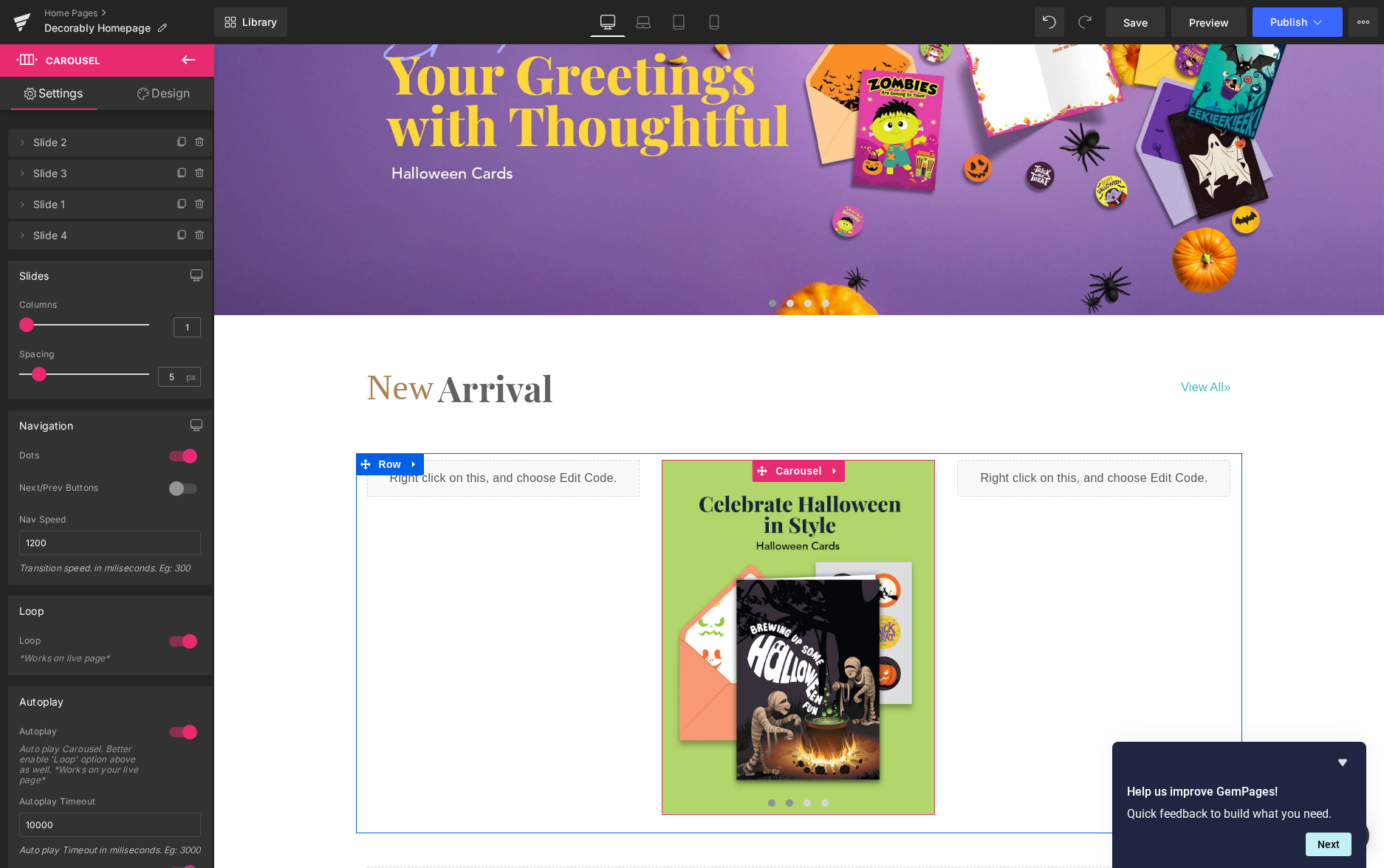
click at [787, 800] on span at bounding box center [789, 803] width 7 height 7
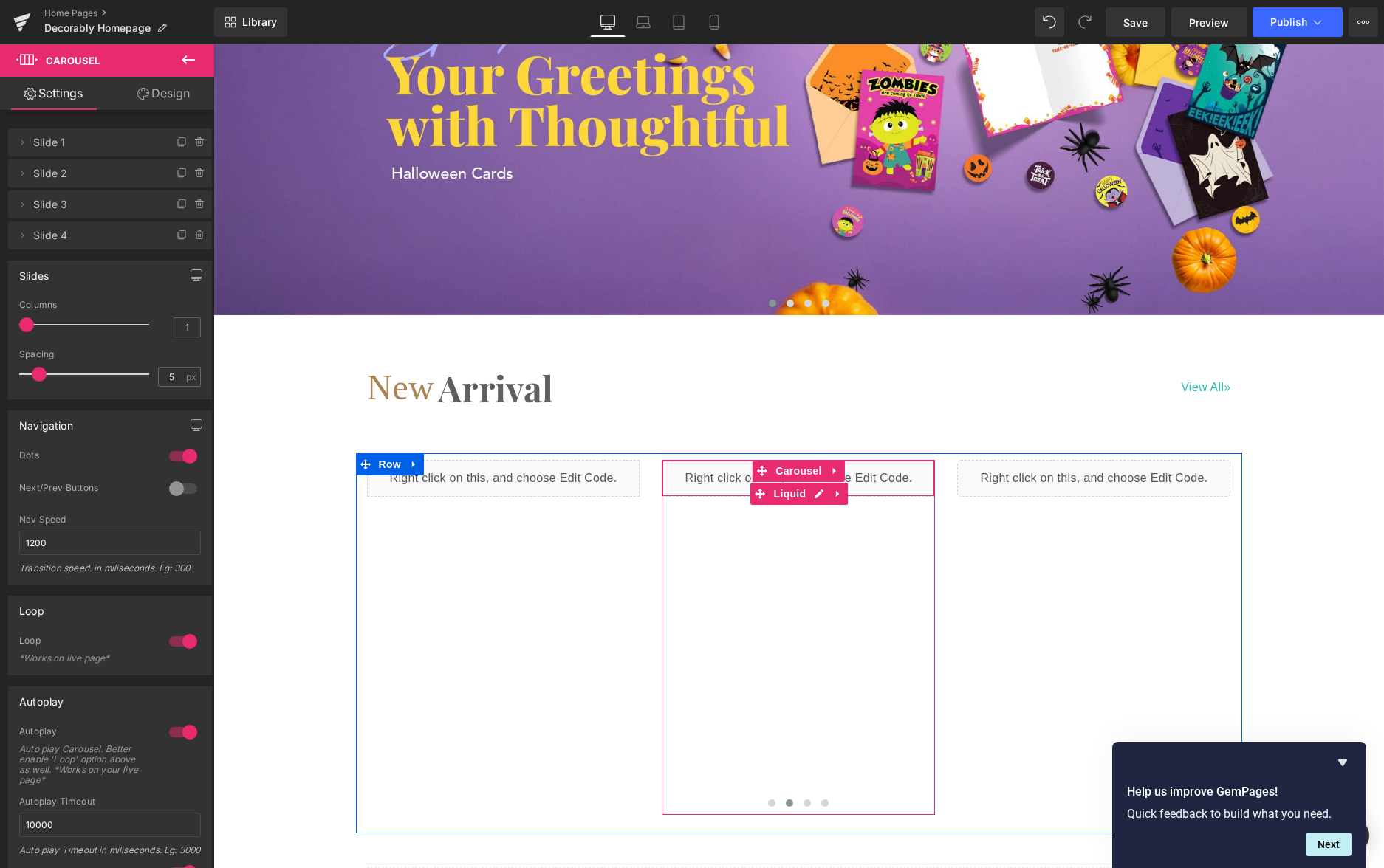
click at [730, 460] on div "Liquid" at bounding box center [798, 478] width 273 height 37
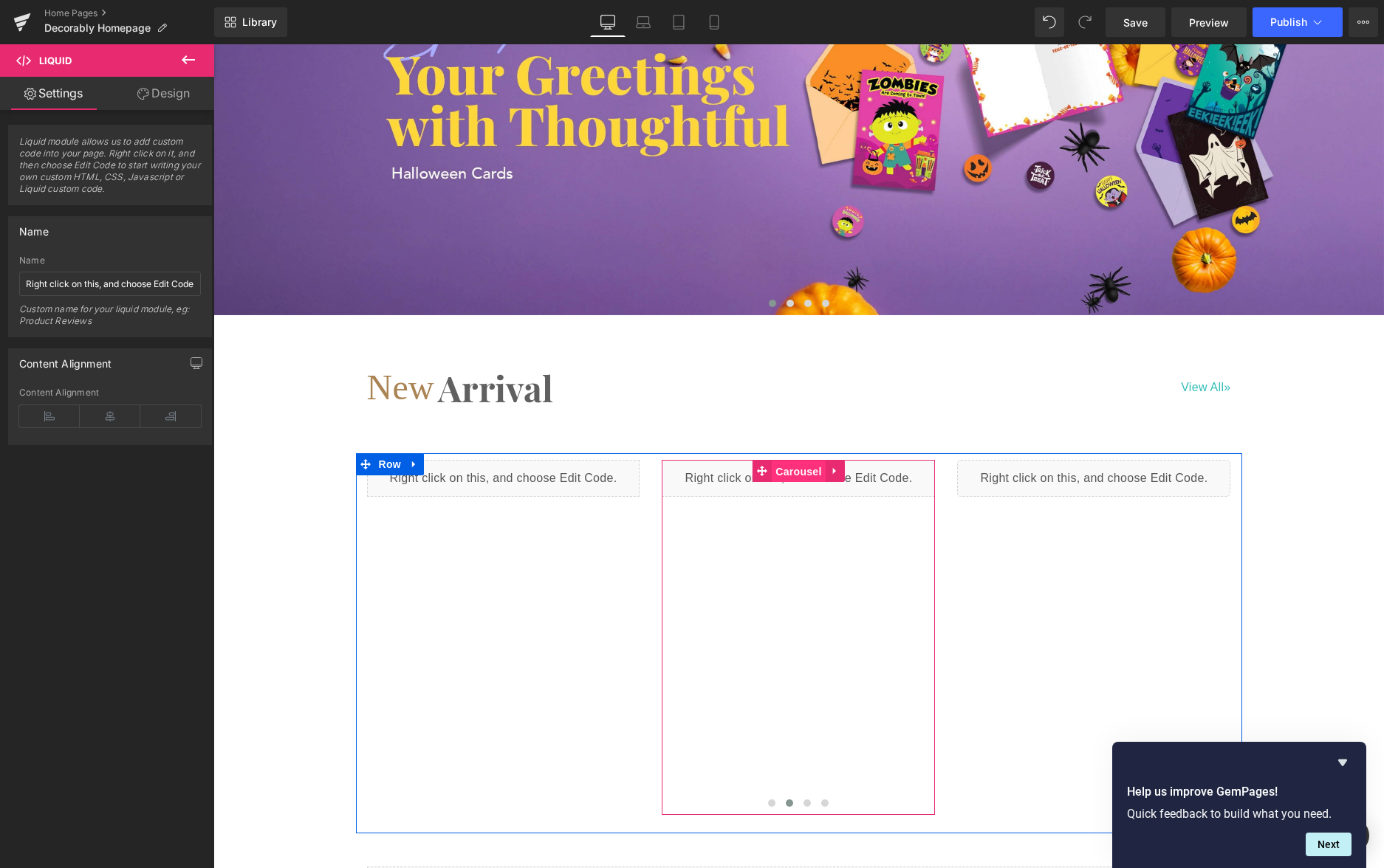
click at [787, 461] on span "Carousel" at bounding box center [798, 472] width 53 height 22
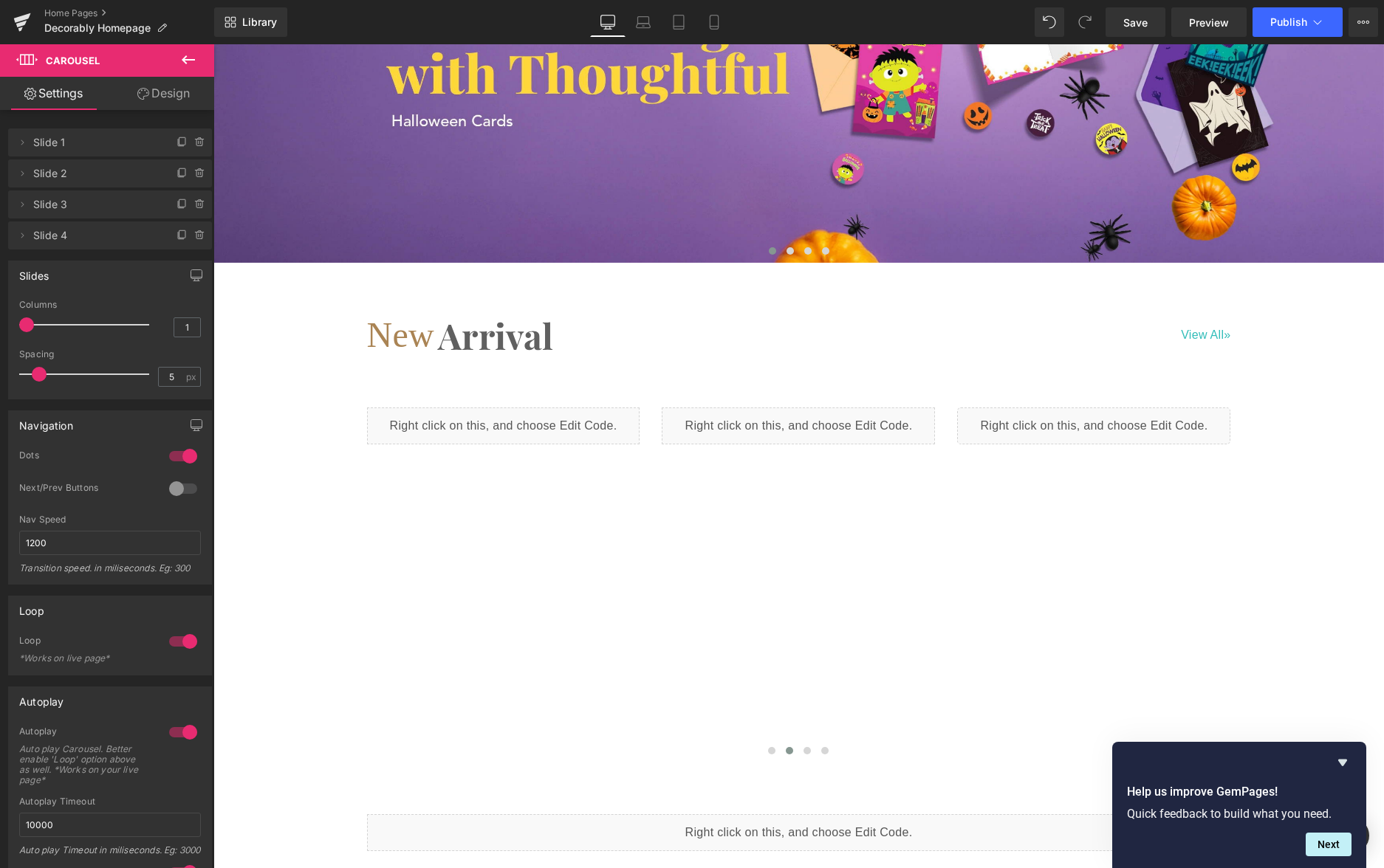
scroll to position [419, 0]
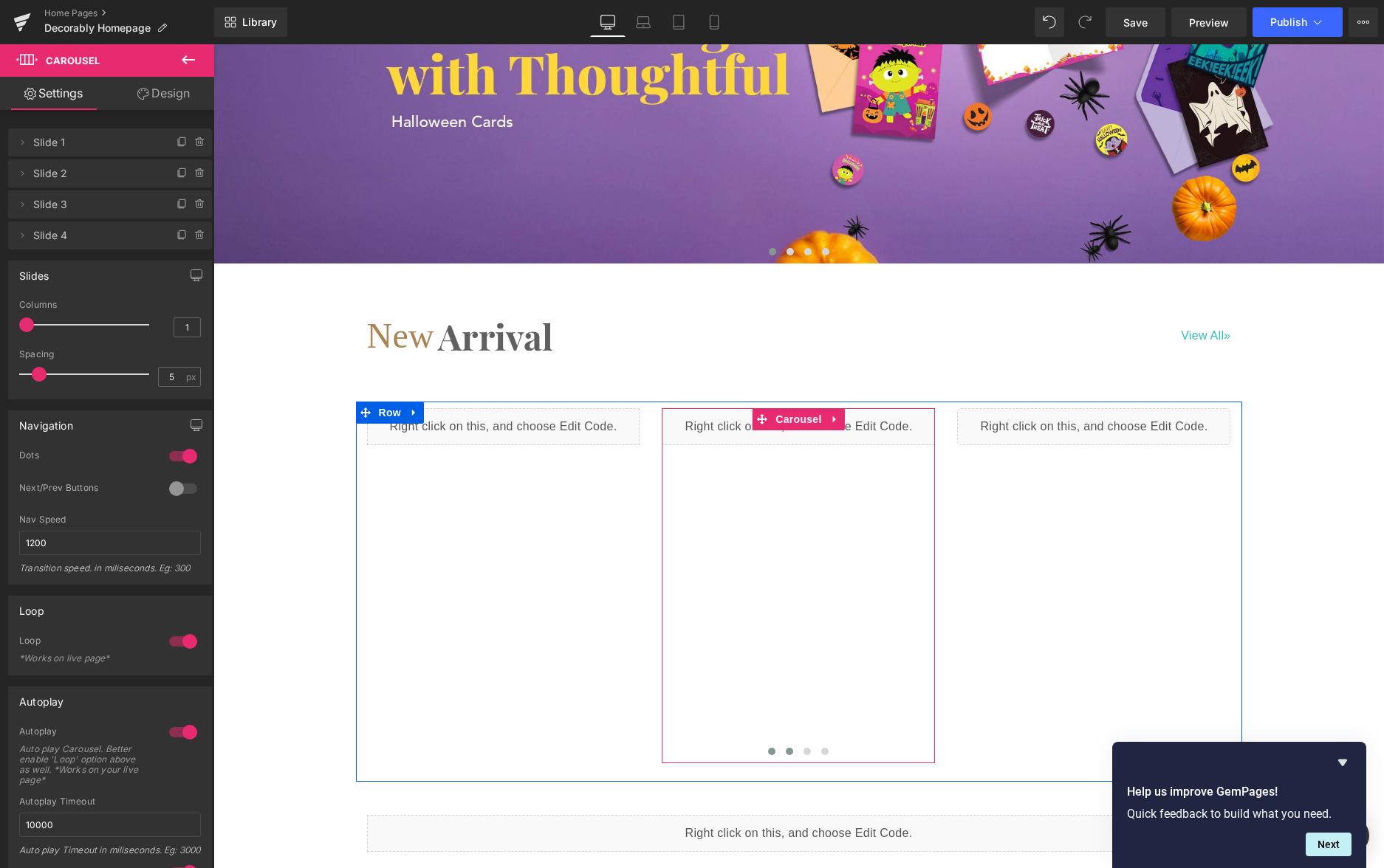
click at [769, 748] on span at bounding box center [772, 752] width 7 height 7
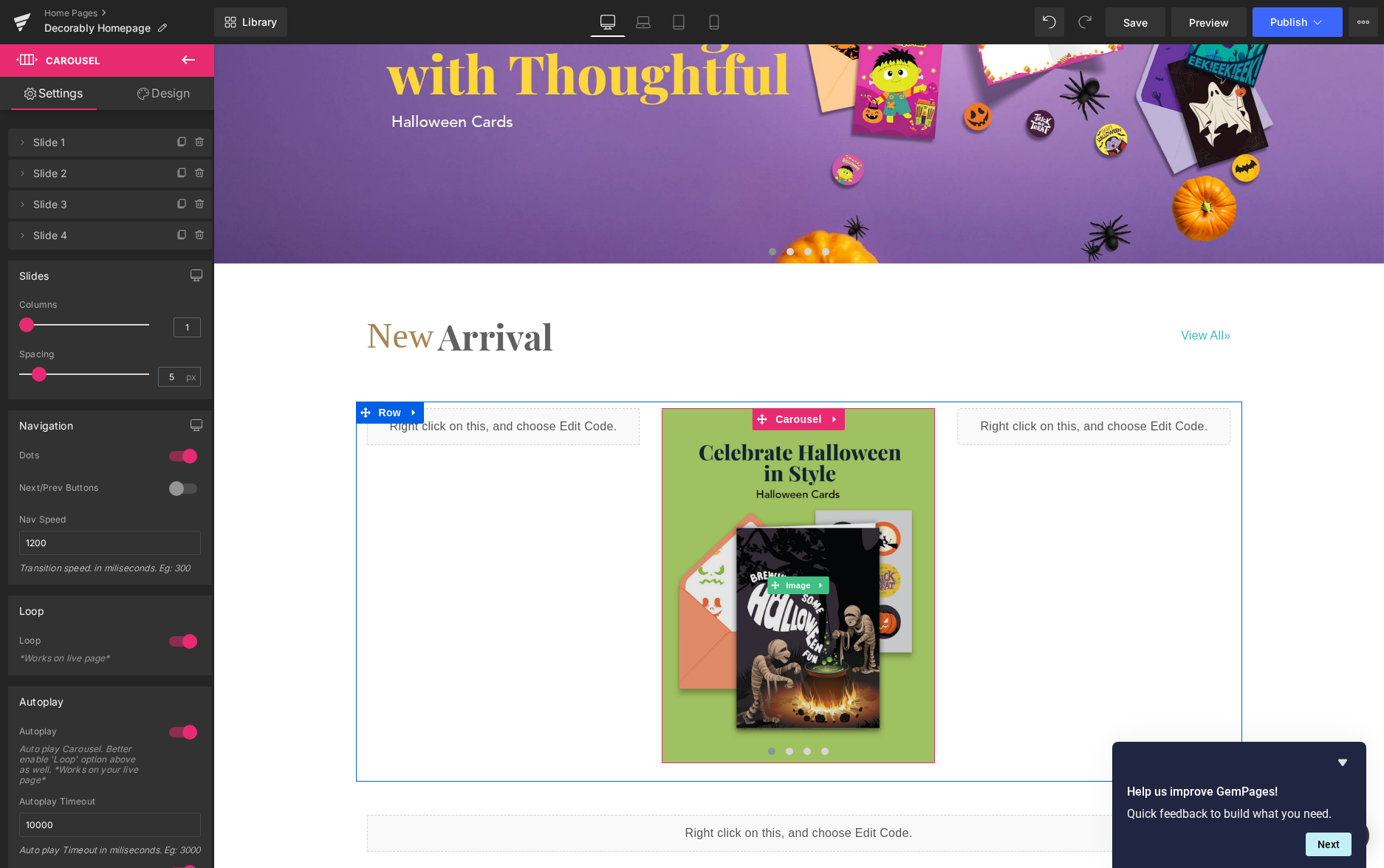
click at [877, 641] on img at bounding box center [798, 585] width 273 height 355
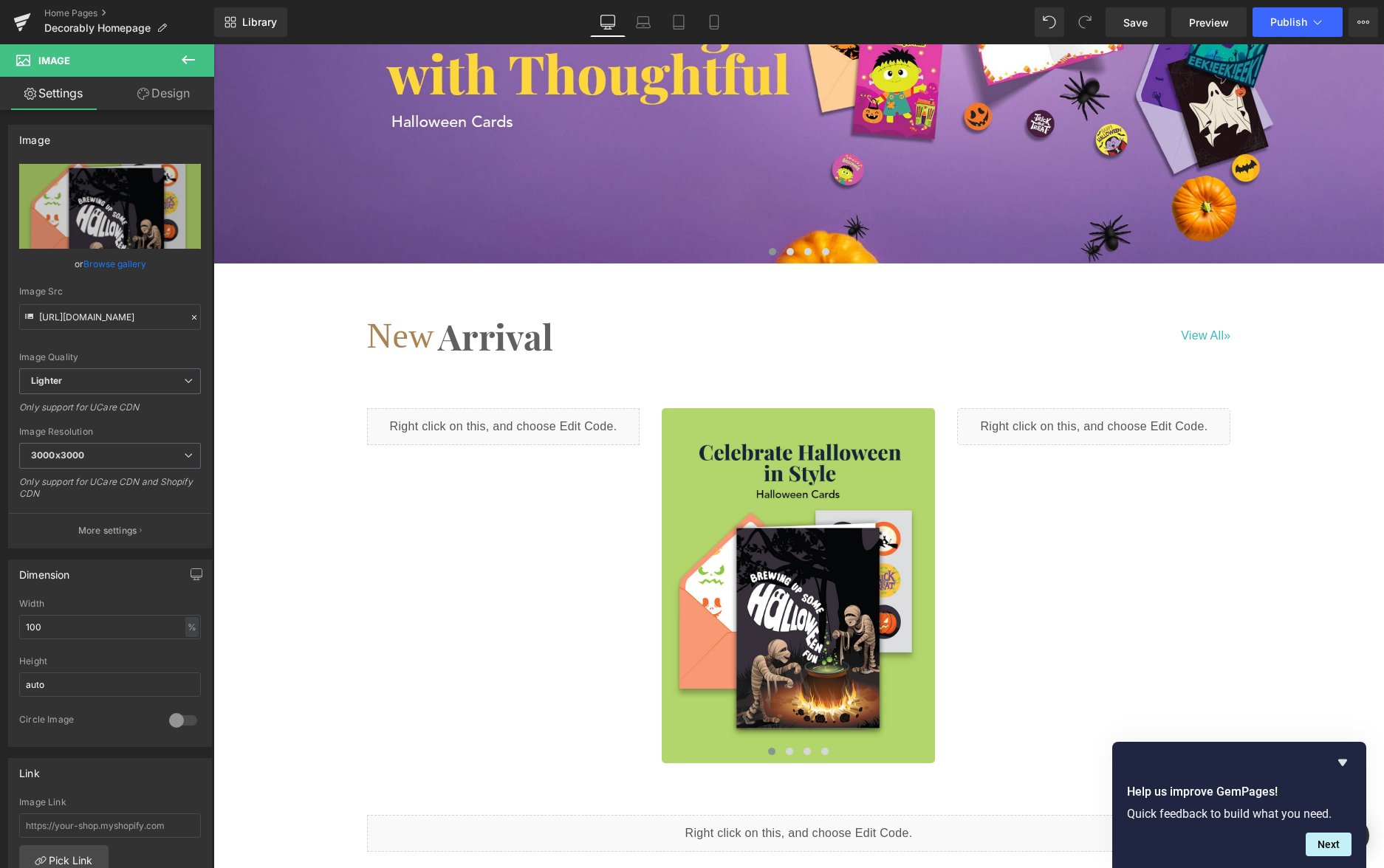
click at [189, 58] on icon at bounding box center [189, 60] width 18 height 18
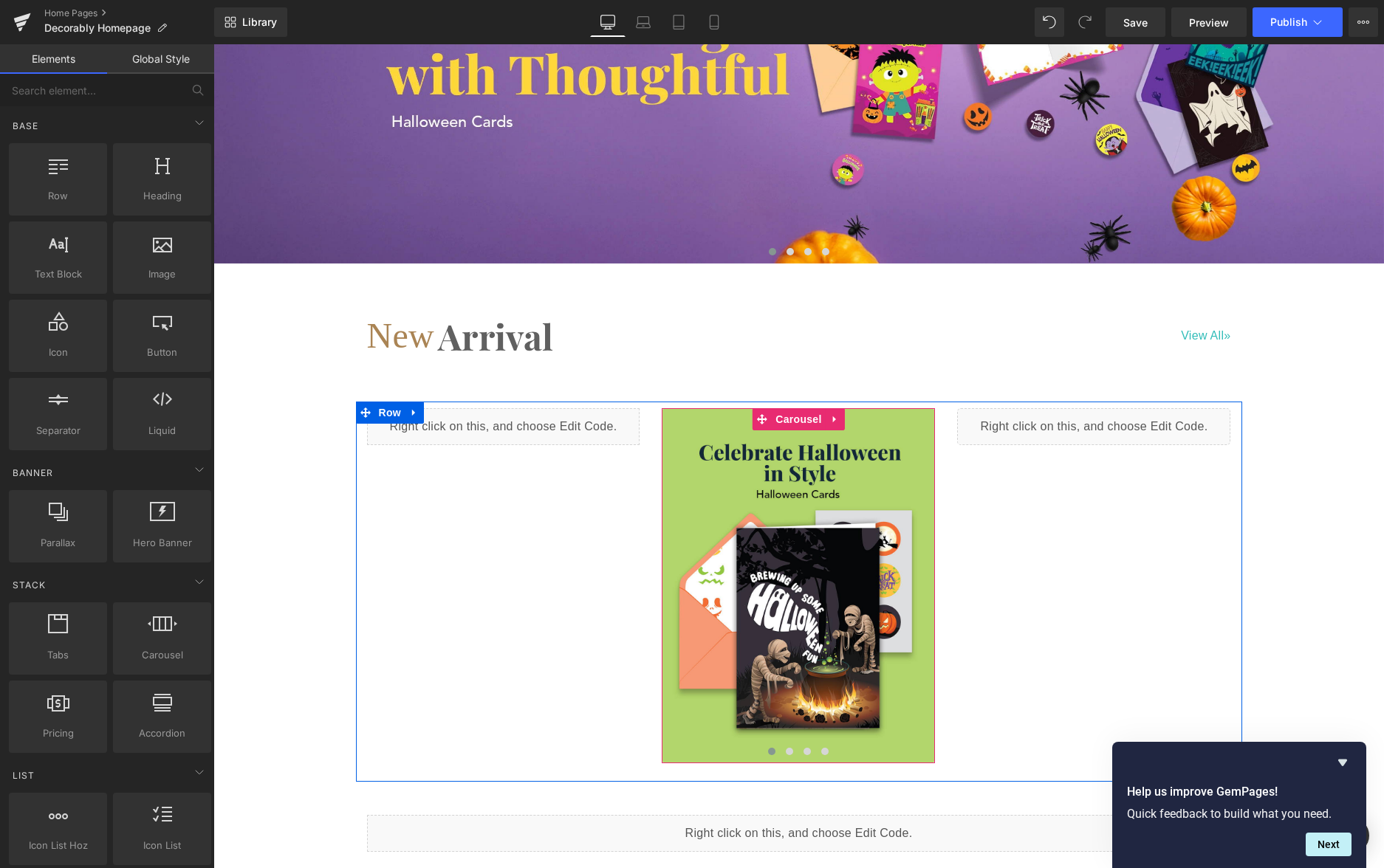
click at [767, 744] on button at bounding box center [772, 751] width 18 height 14
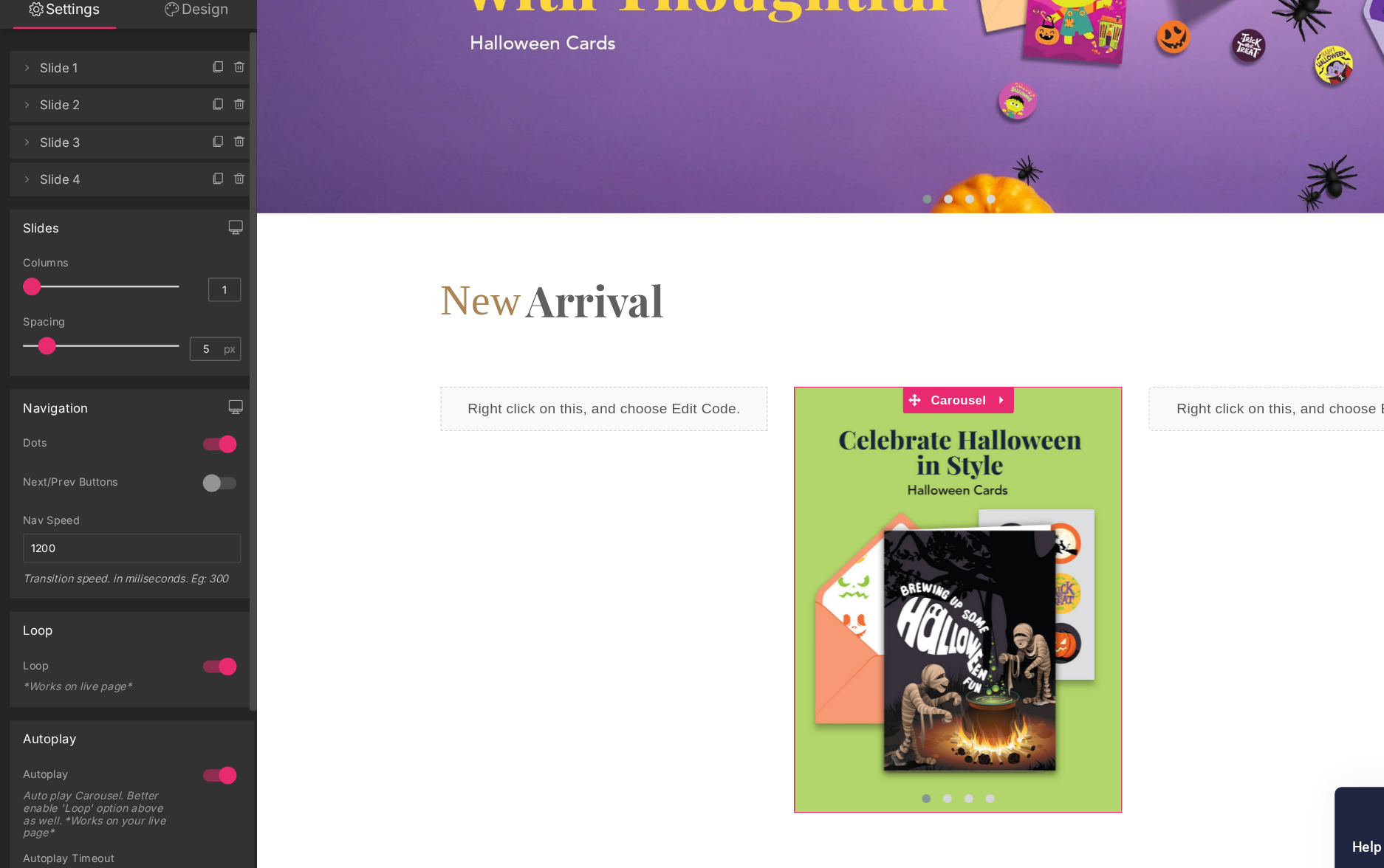
click at [97, 179] on span "Slide 2" at bounding box center [95, 173] width 124 height 28
click at [93, 172] on span "Slide 2" at bounding box center [95, 173] width 124 height 28
click at [20, 173] on icon at bounding box center [22, 173] width 12 height 12
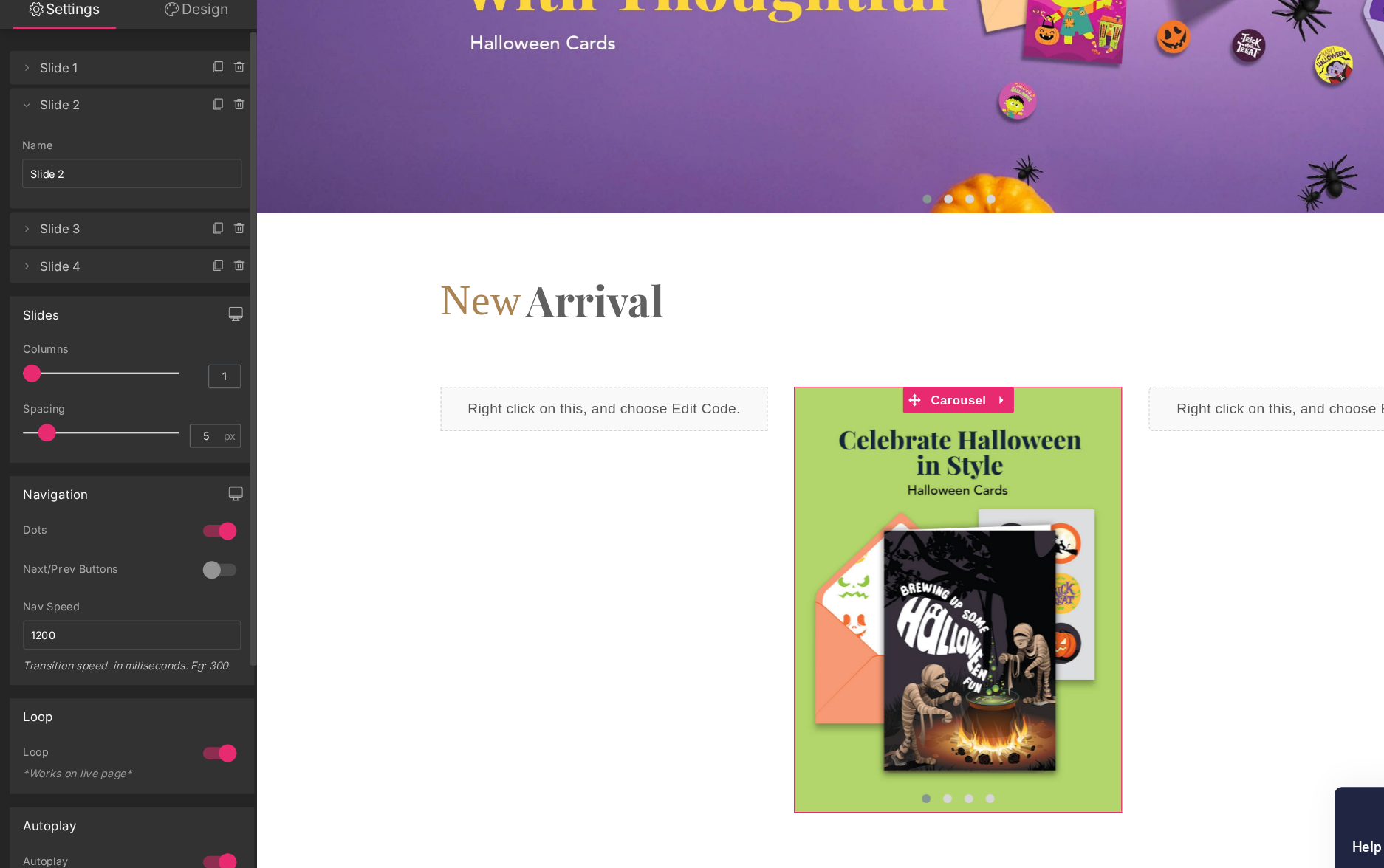
click at [74, 187] on span "Slide 2" at bounding box center [95, 173] width 124 height 28
click at [71, 172] on span "Slide 2" at bounding box center [95, 173] width 124 height 28
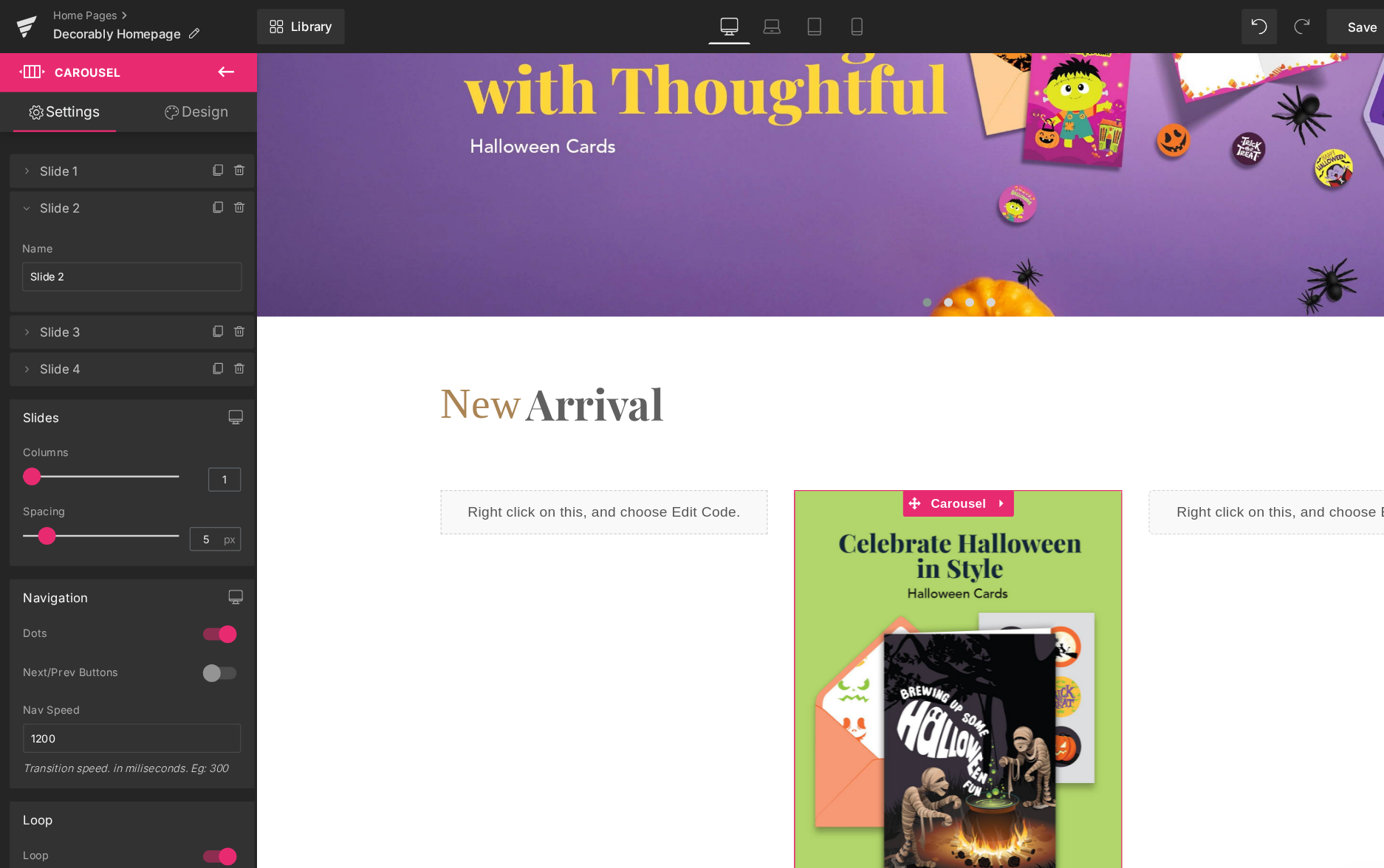
click at [146, 94] on icon at bounding box center [143, 93] width 12 height 12
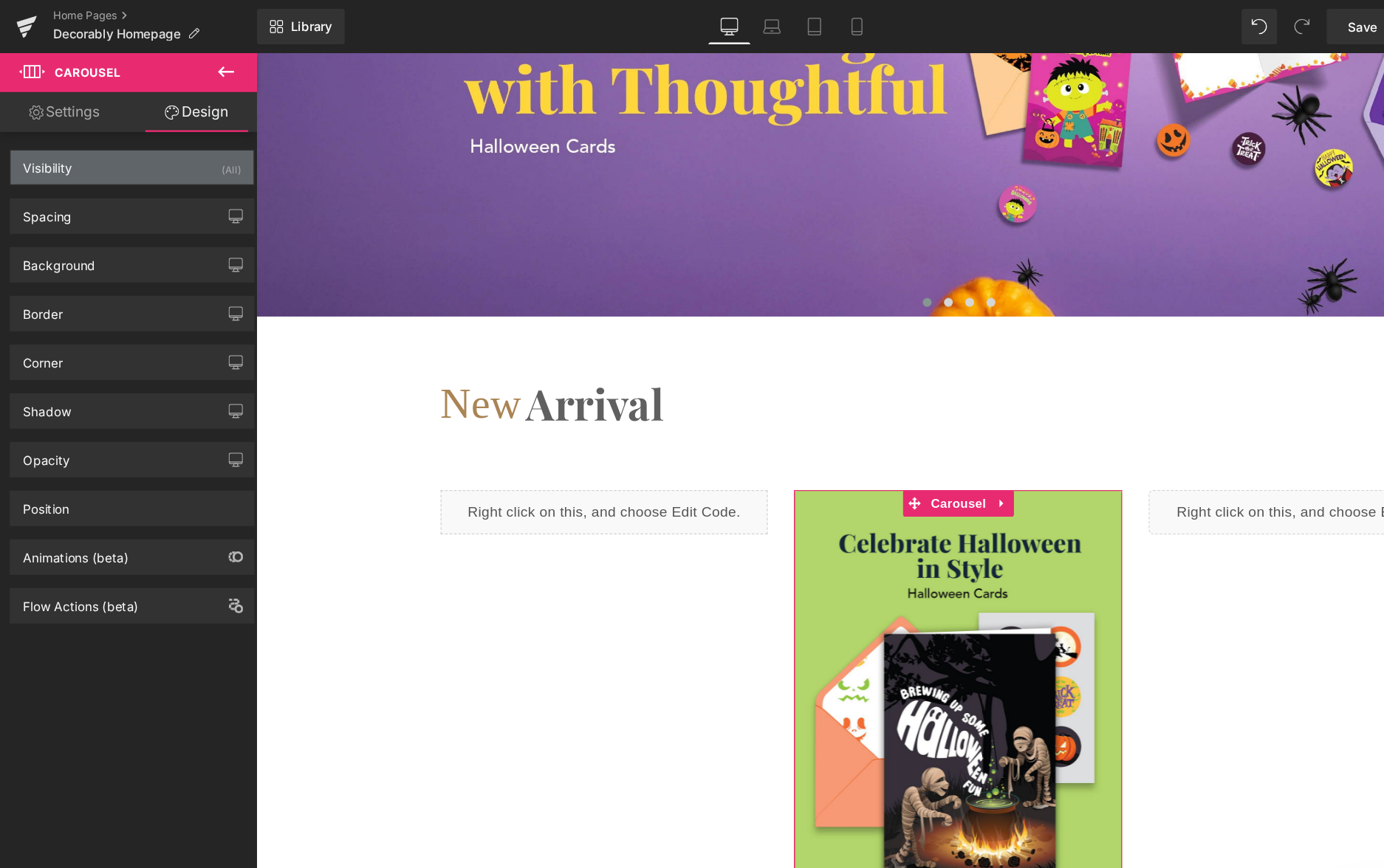
click at [96, 141] on div "Visibility (All)" at bounding box center [110, 139] width 202 height 28
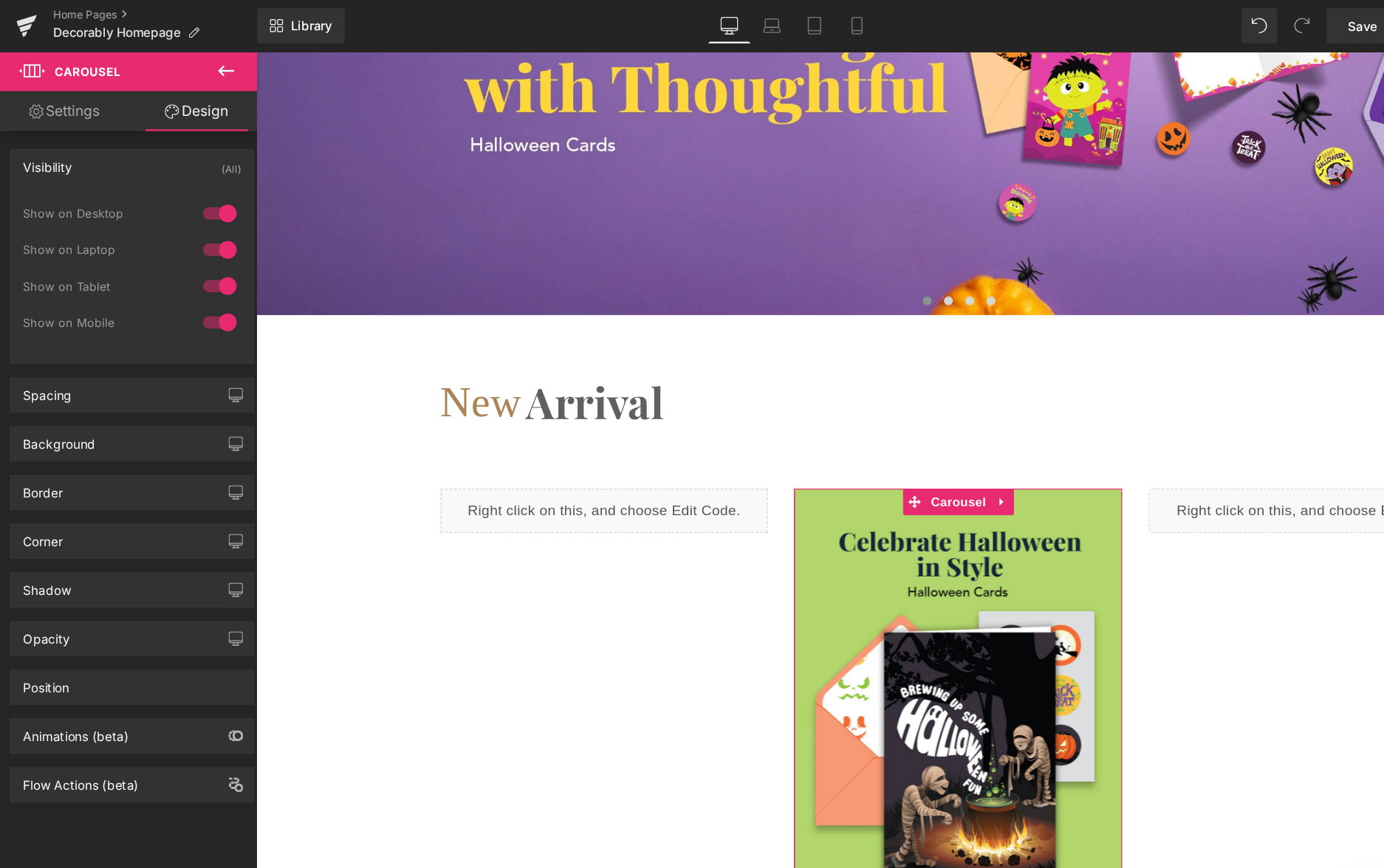
click at [96, 142] on div "Visibility (All)" at bounding box center [110, 139] width 202 height 28
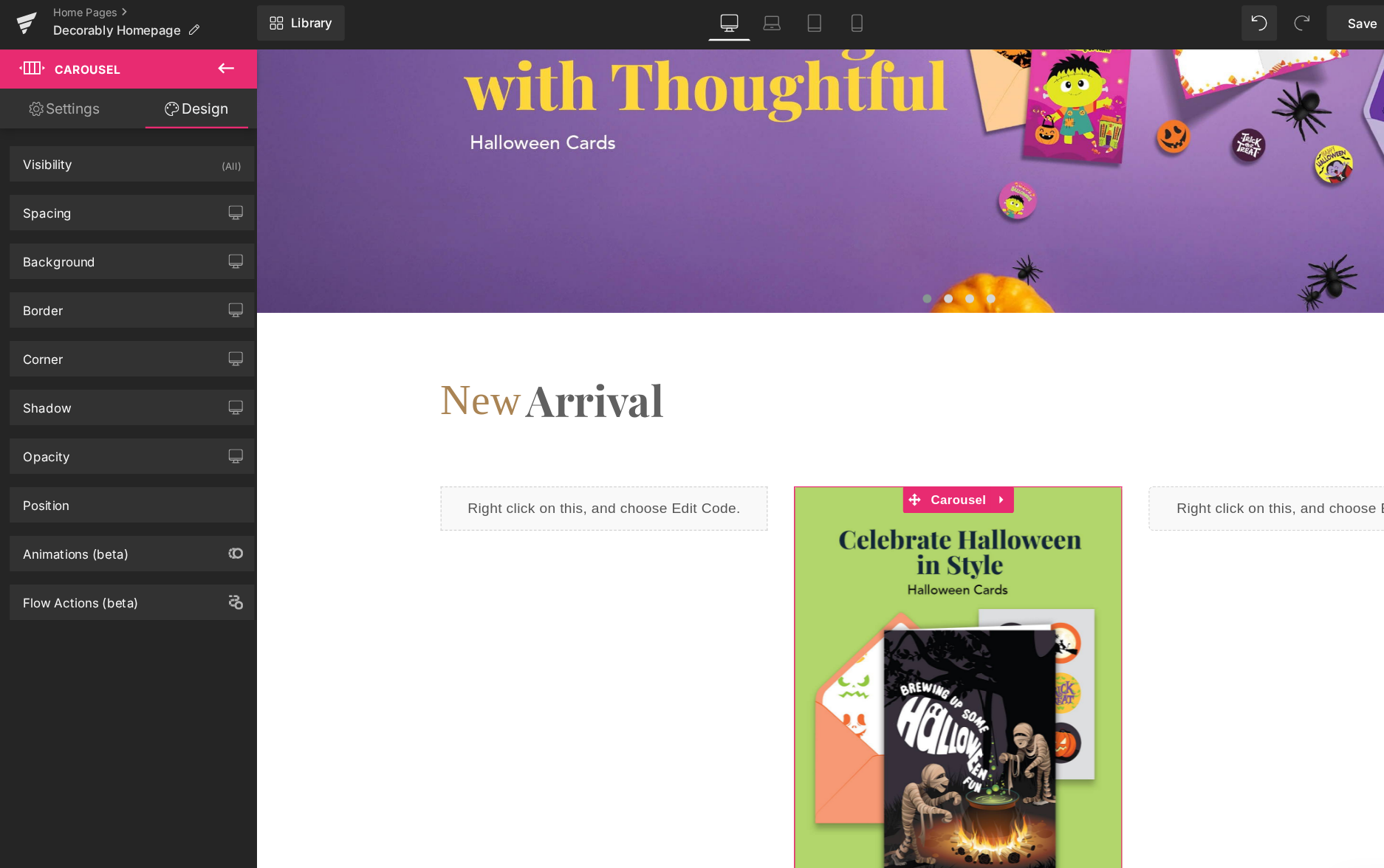
click at [53, 90] on link "Settings" at bounding box center [53, 93] width 107 height 33
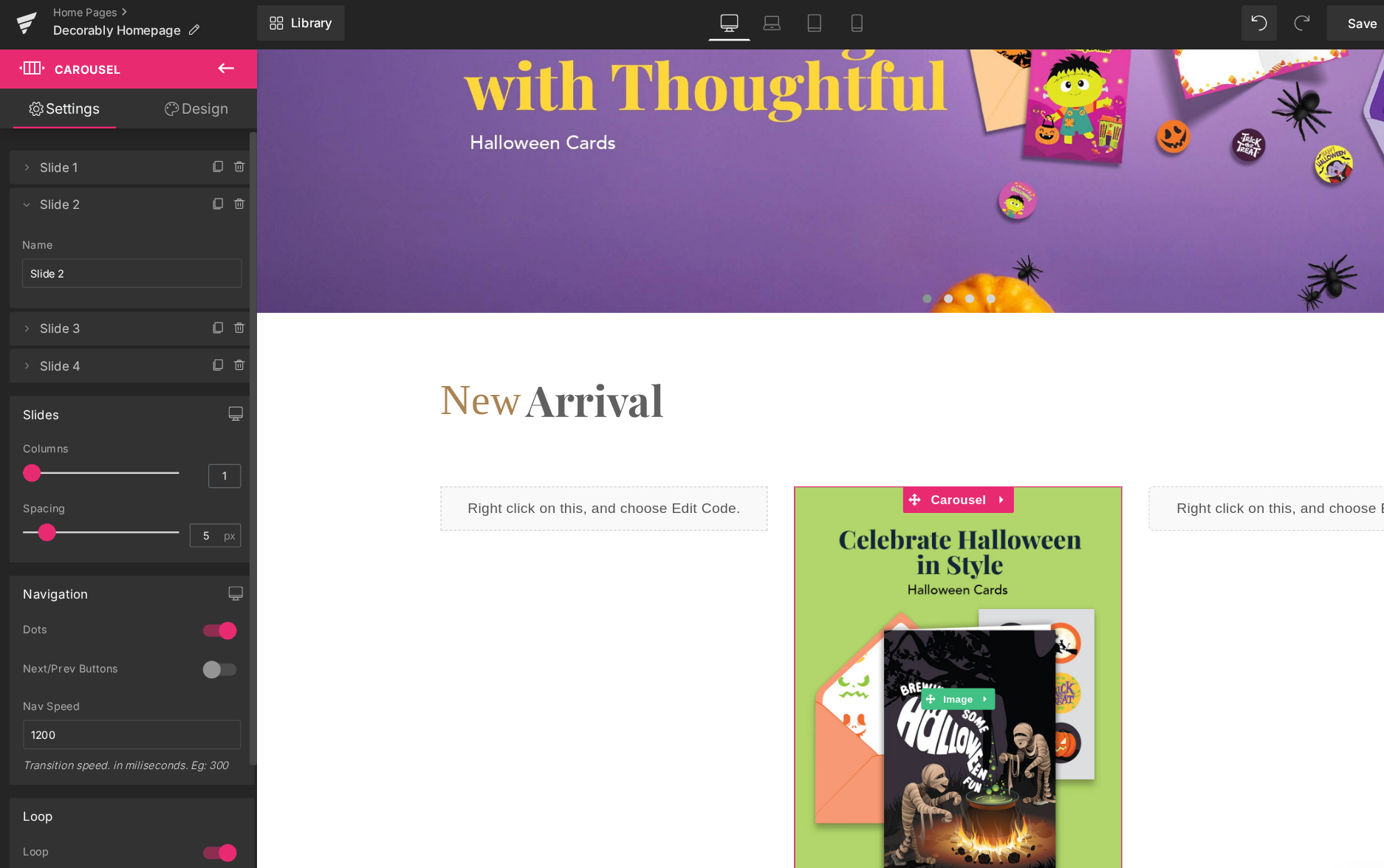
click at [88, 142] on span "Slide 1" at bounding box center [95, 142] width 124 height 28
click at [48, 141] on span "Slide 1" at bounding box center [95, 142] width 124 height 28
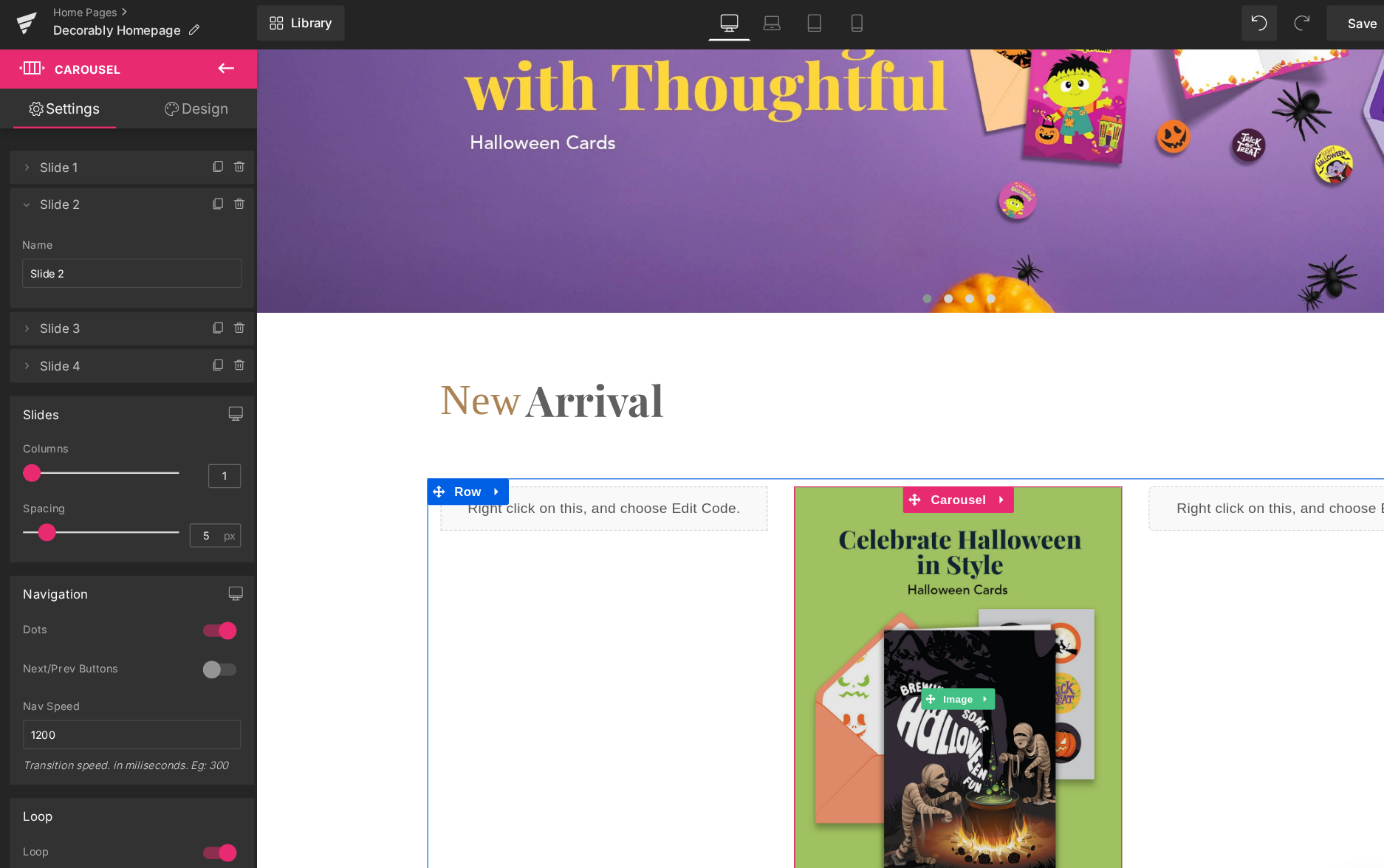
click at [801, 413] on img at bounding box center [840, 590] width 273 height 355
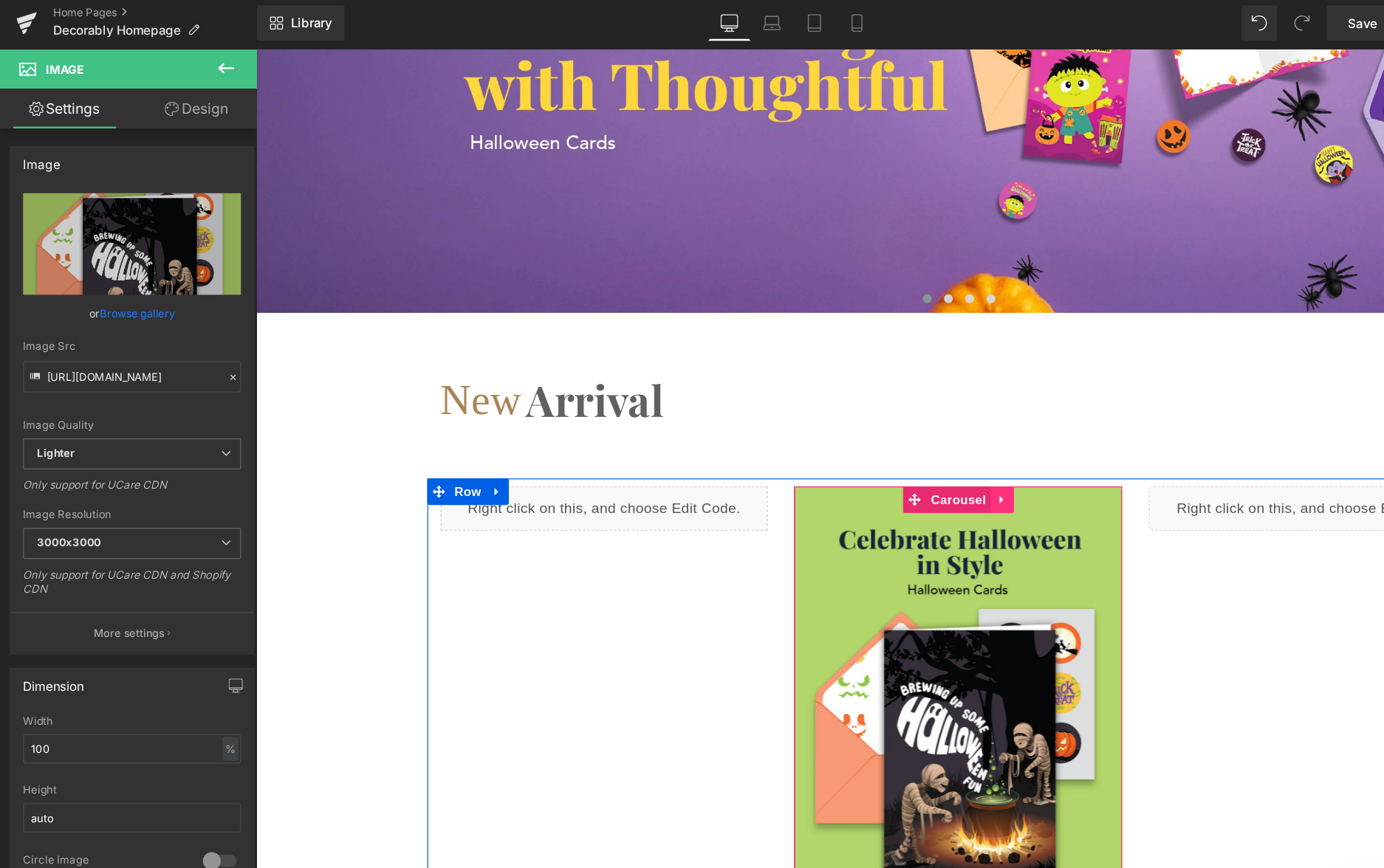
click at [874, 419] on icon at bounding box center [878, 424] width 11 height 11
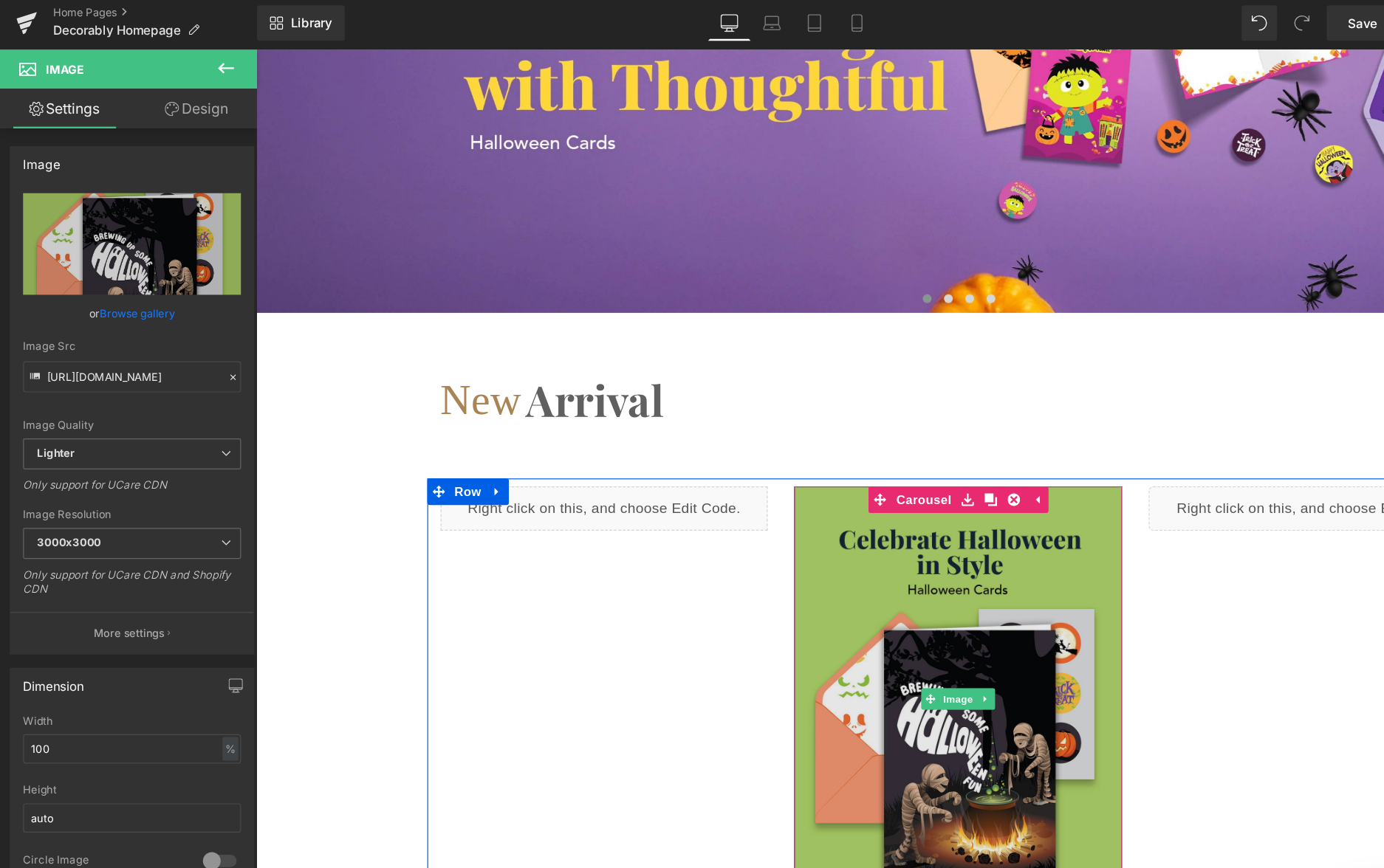
click at [856, 427] on img at bounding box center [840, 590] width 273 height 355
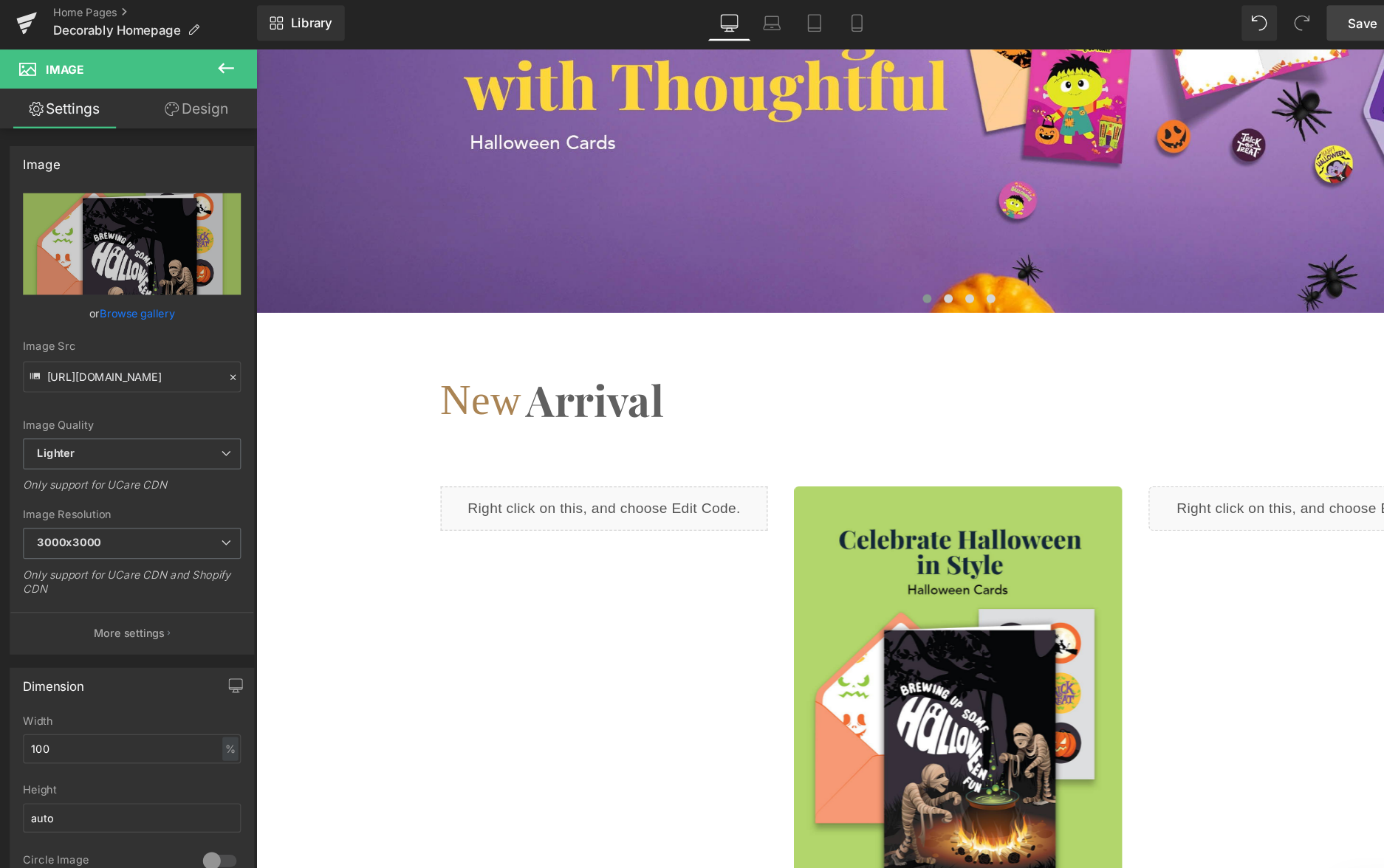
click at [1134, 21] on span "Save" at bounding box center [1135, 22] width 24 height 15
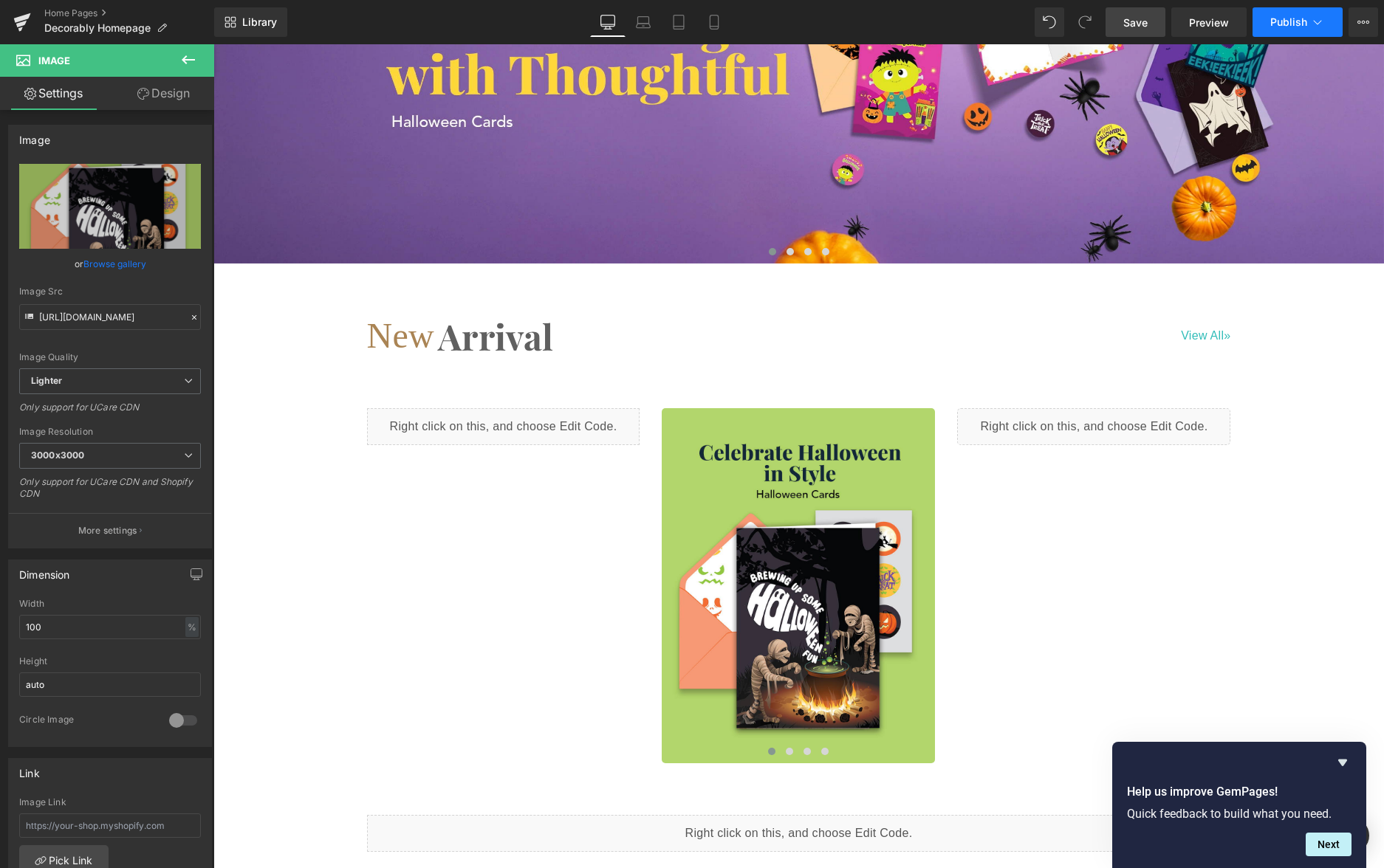
click at [1299, 22] on span "Publish" at bounding box center [1289, 22] width 37 height 12
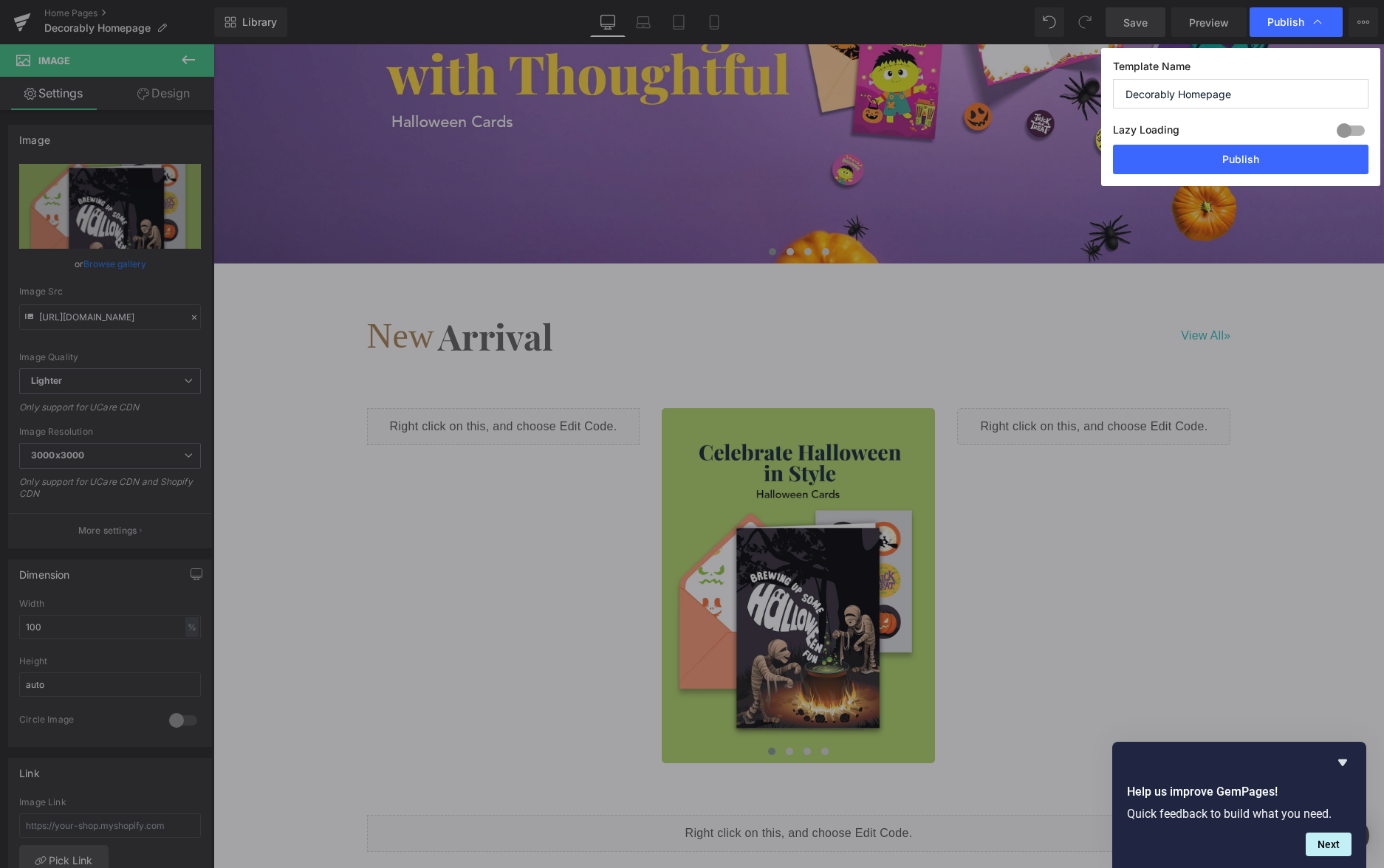
click at [1342, 127] on div at bounding box center [1350, 130] width 35 height 23
click at [1283, 173] on button "Publish" at bounding box center [1241, 159] width 255 height 30
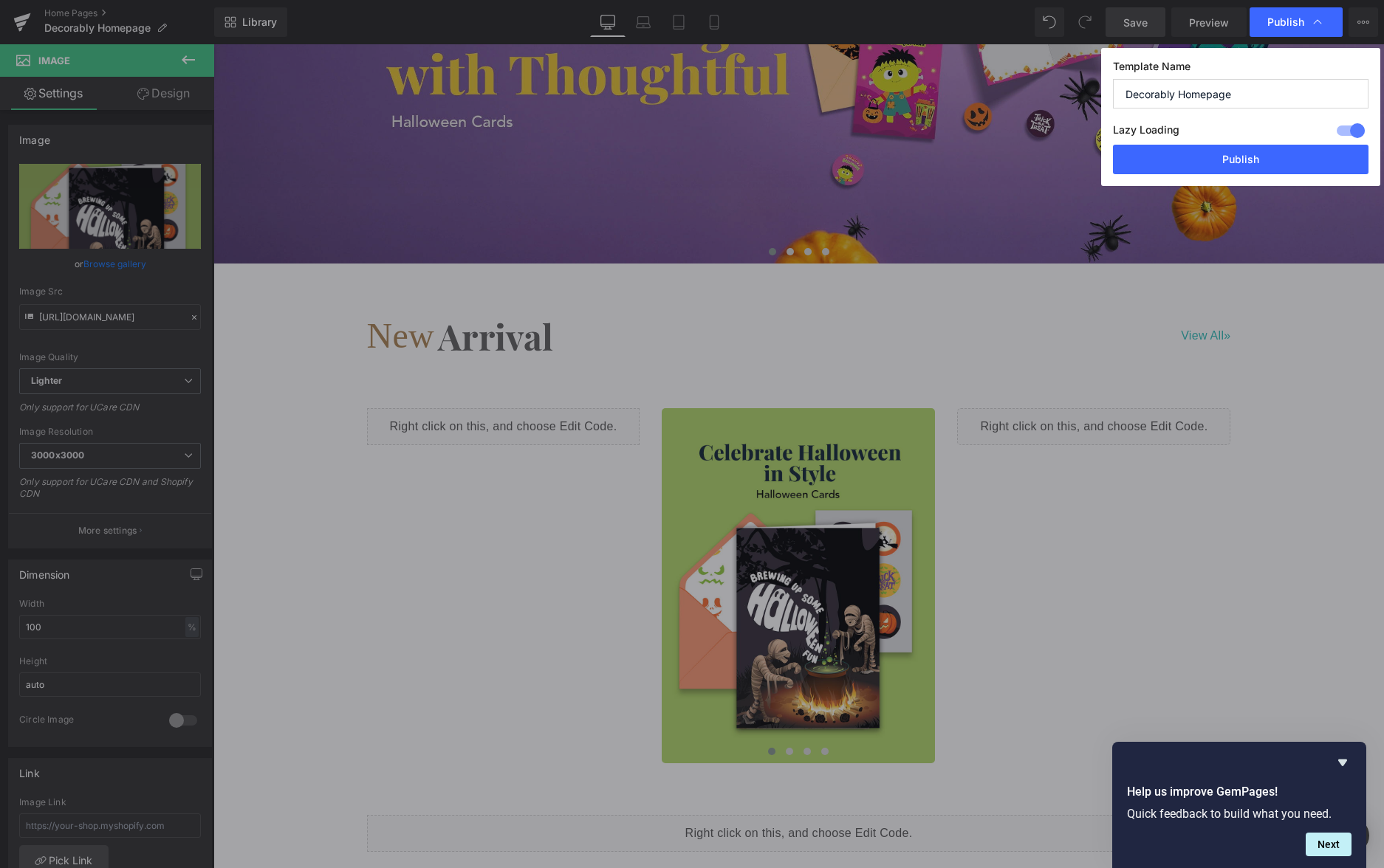
click at [1282, 165] on img at bounding box center [799, 54] width 1171 height 420
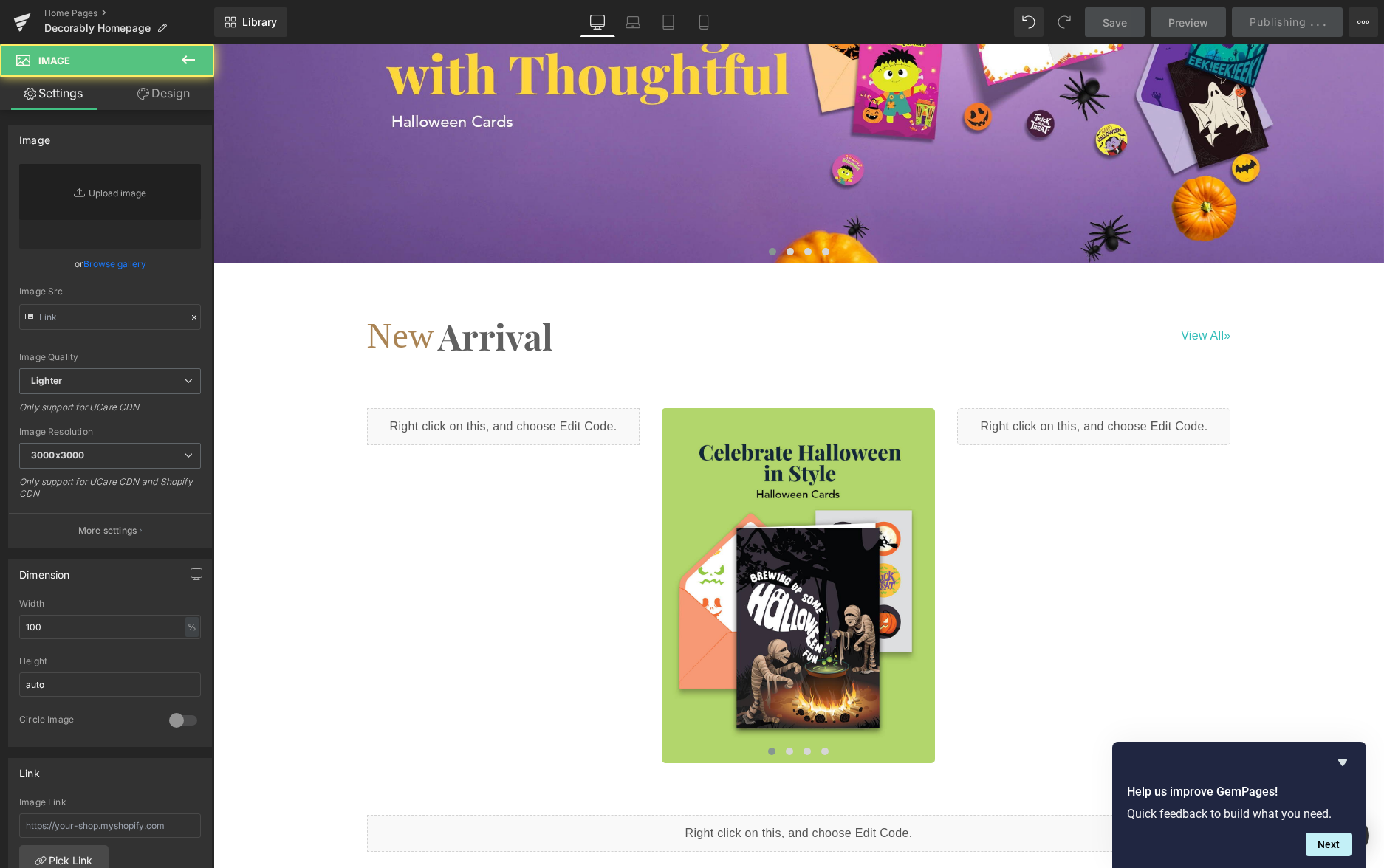
type input "[URL][DOMAIN_NAME][DATE][DATE]"
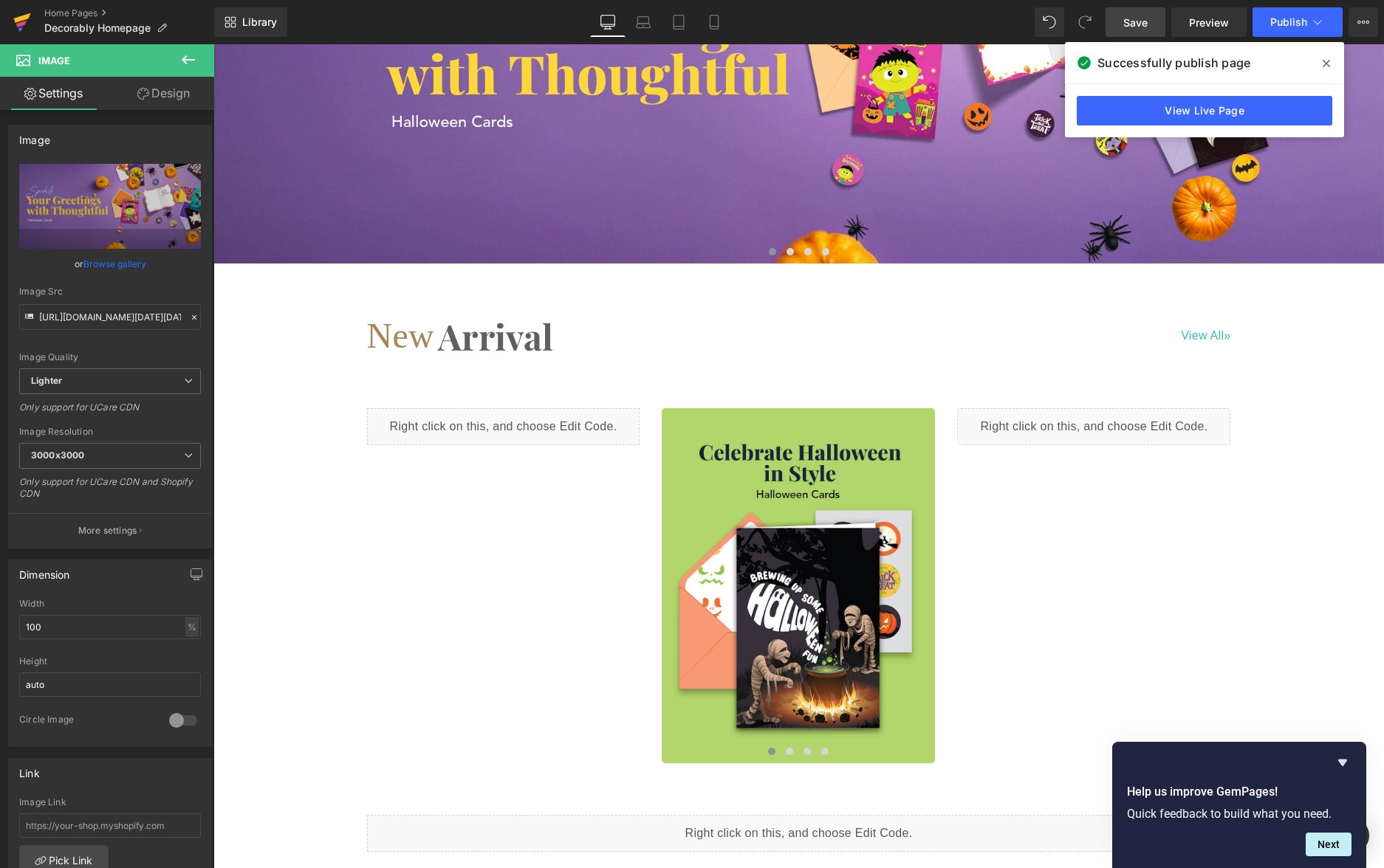
click at [19, 24] on icon at bounding box center [22, 23] width 11 height 6
